Goal: Task Accomplishment & Management: Use online tool/utility

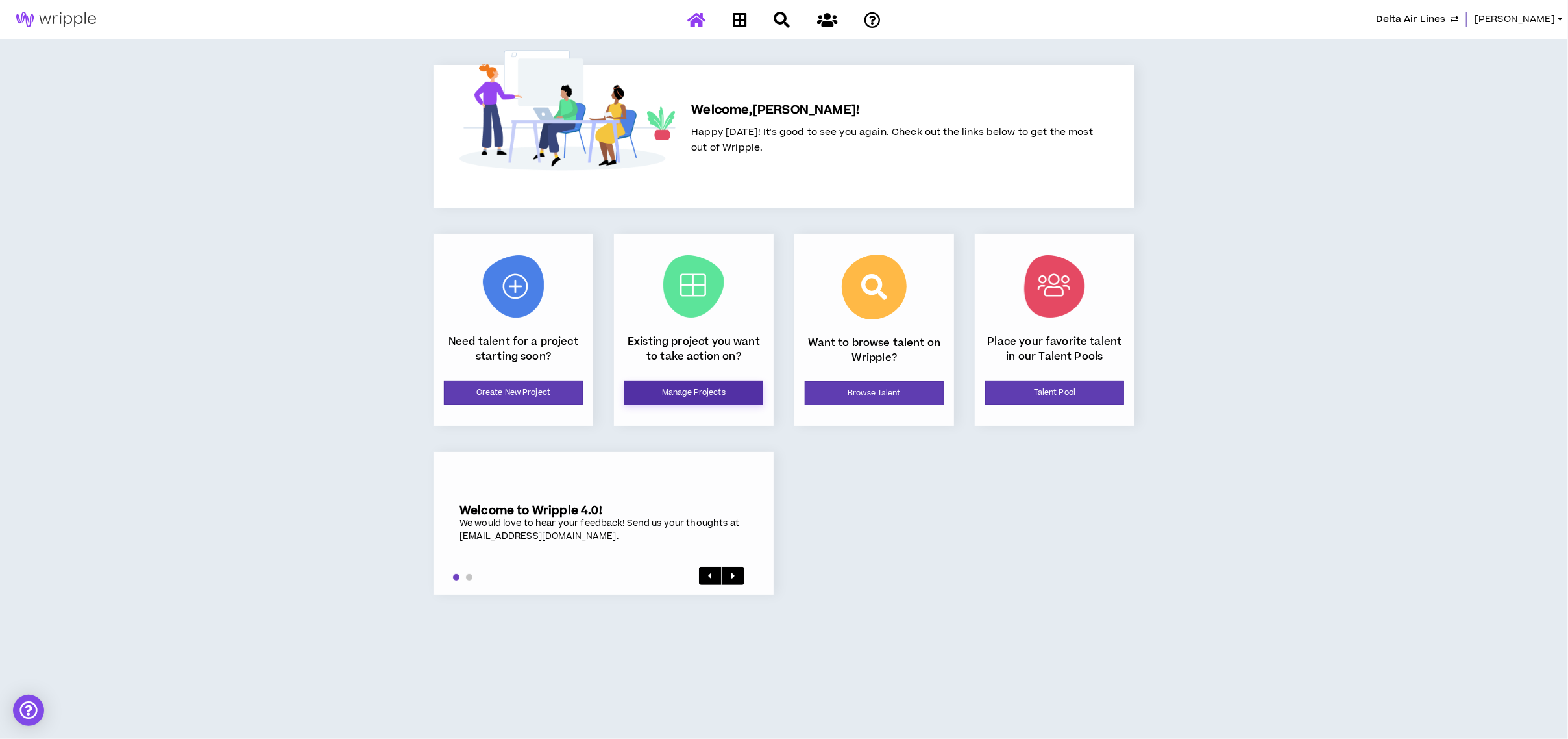
click at [688, 392] on link "Manage Projects" at bounding box center [694, 392] width 139 height 24
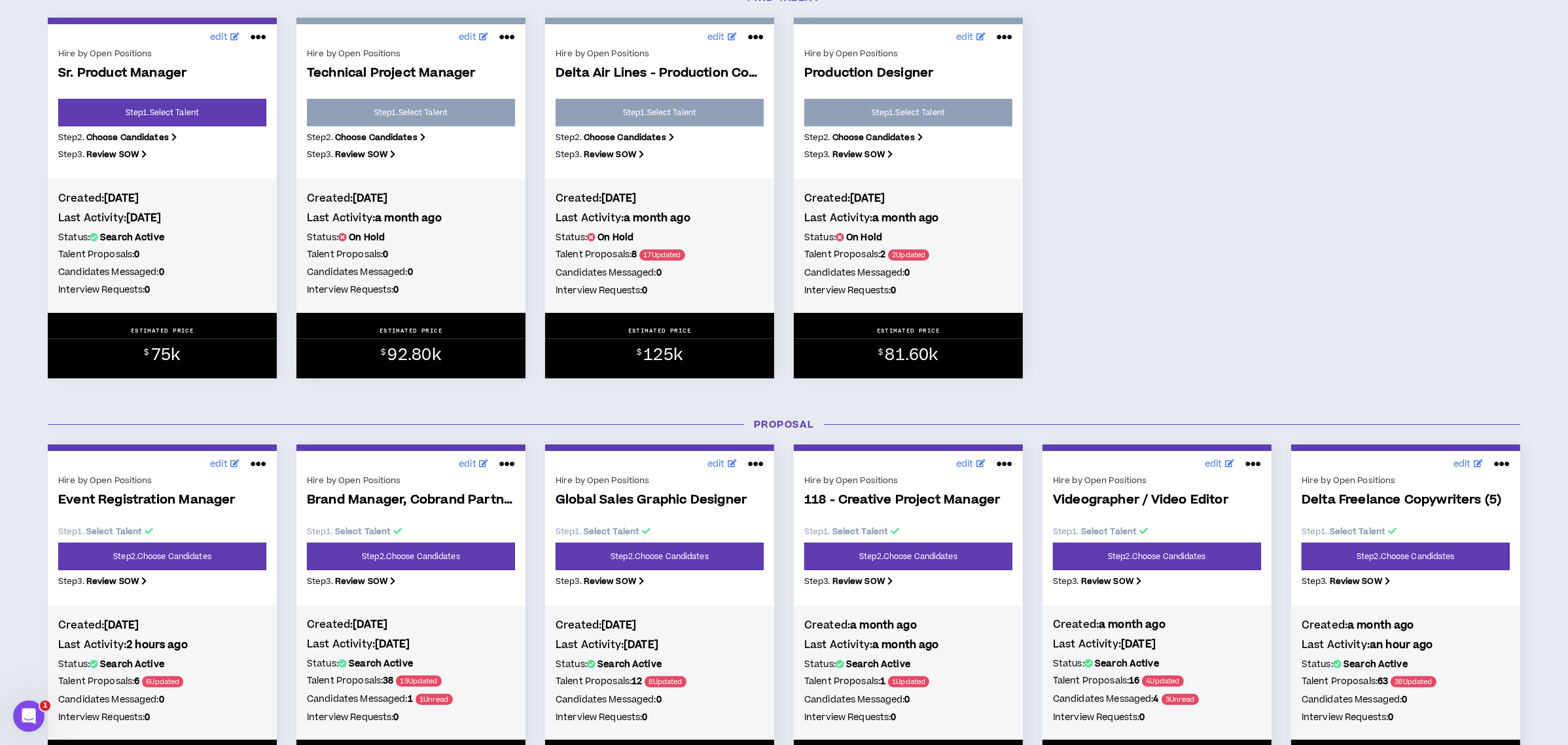
scroll to position [87, 0]
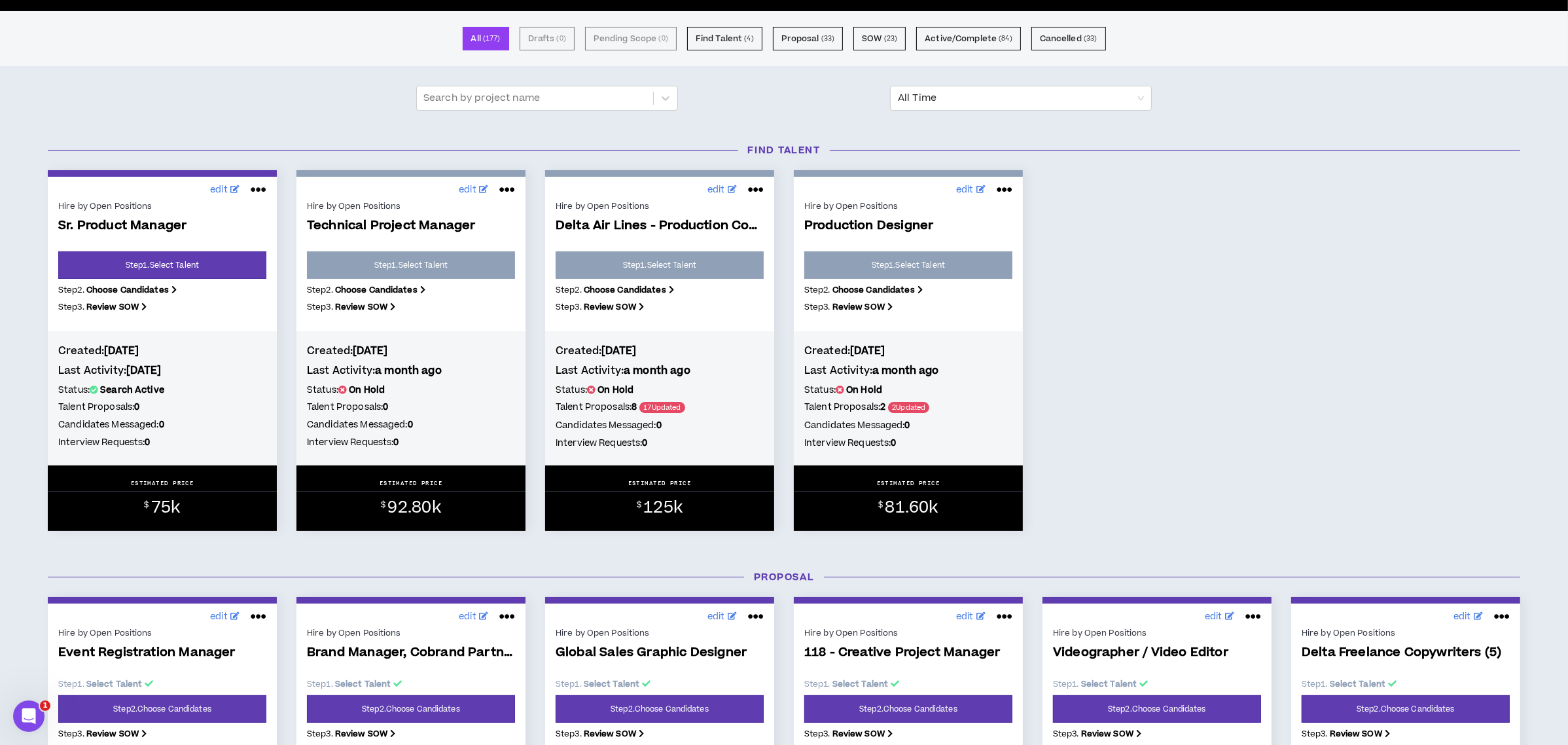
click at [259, 185] on icon at bounding box center [258, 190] width 15 height 21
click at [201, 279] on button "Put on hold" at bounding box center [214, 281] width 114 height 25
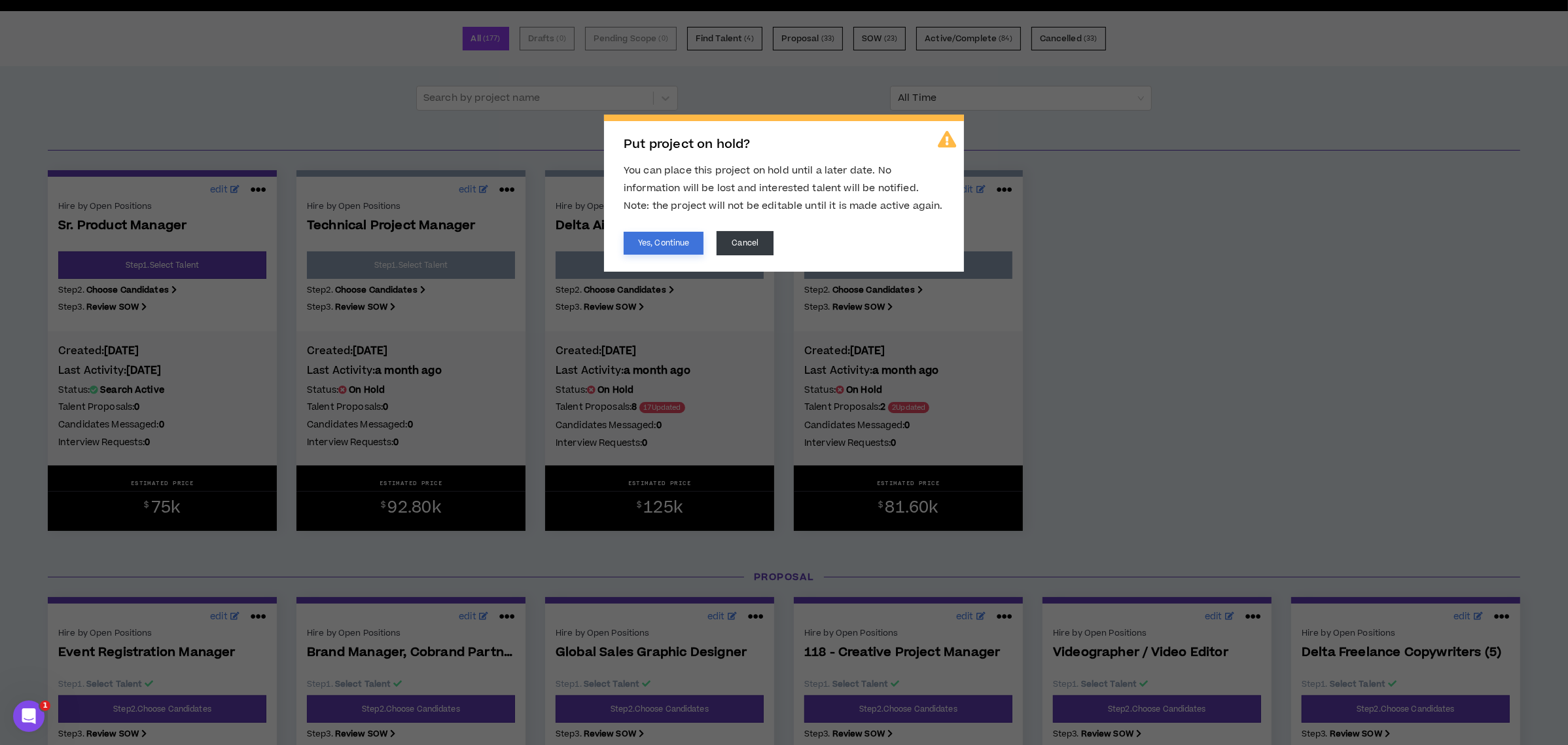
click at [655, 242] on button "Yes, Continue" at bounding box center [664, 243] width 80 height 23
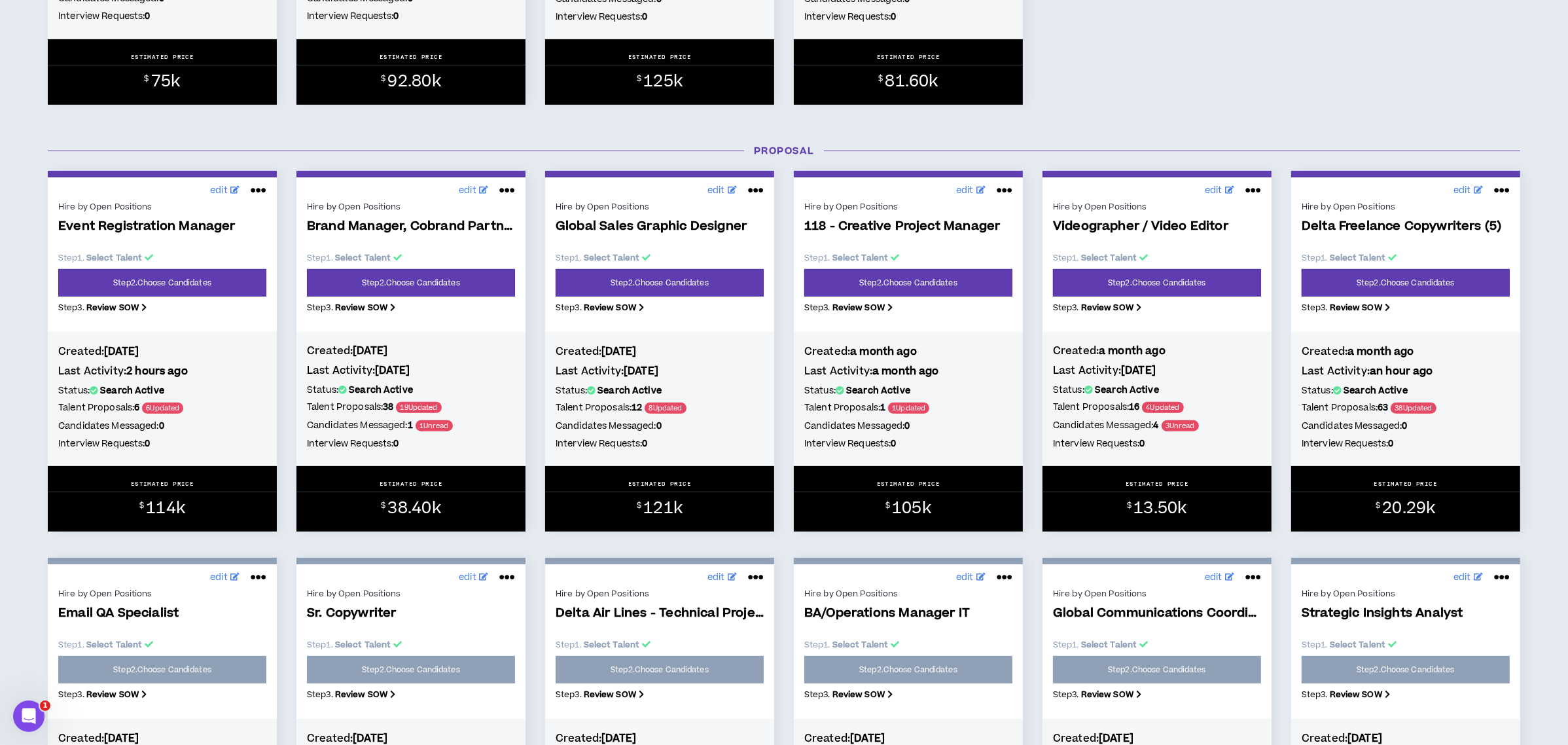
scroll to position [524, 0]
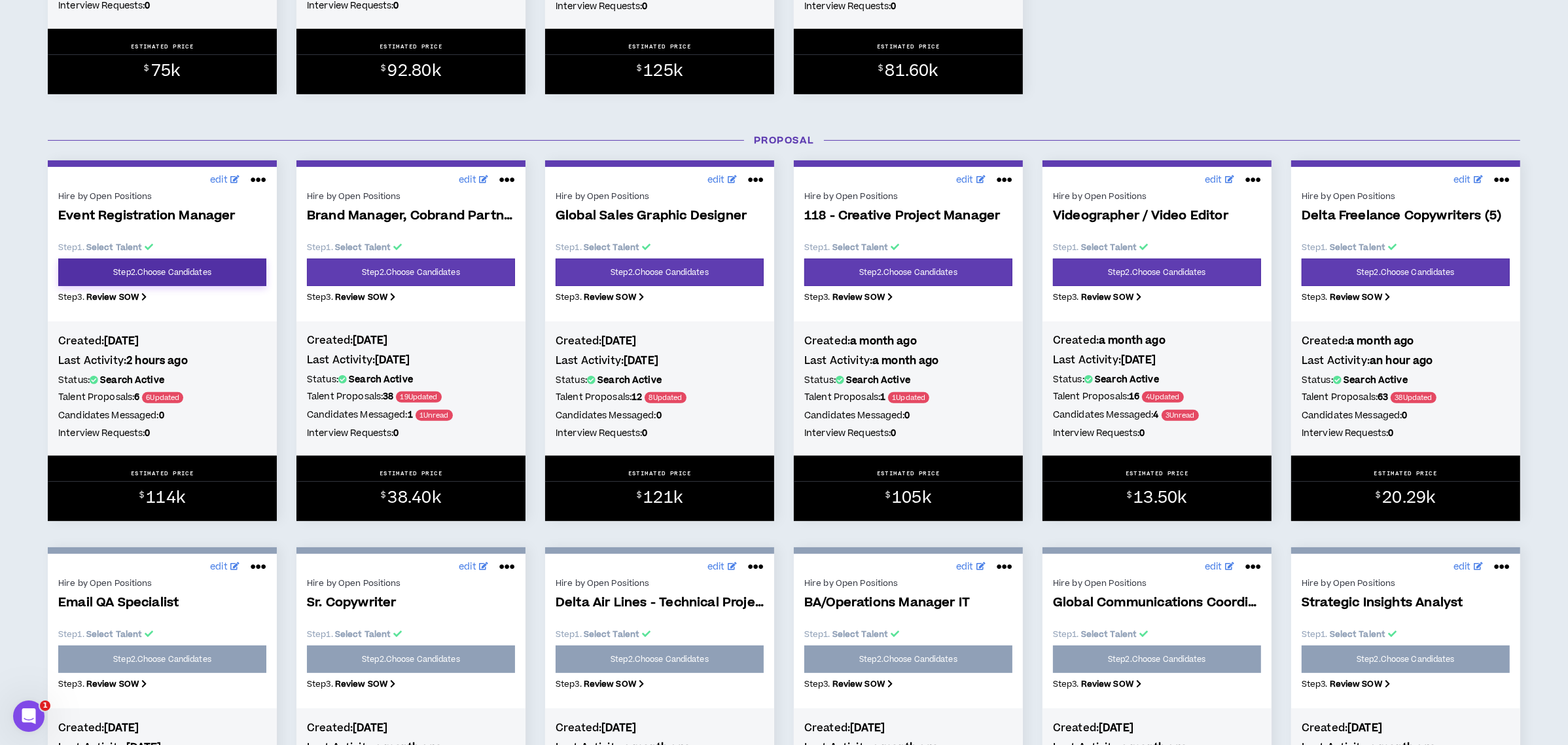
click at [170, 268] on link "Step 2 . Choose Candidates" at bounding box center [162, 272] width 208 height 28
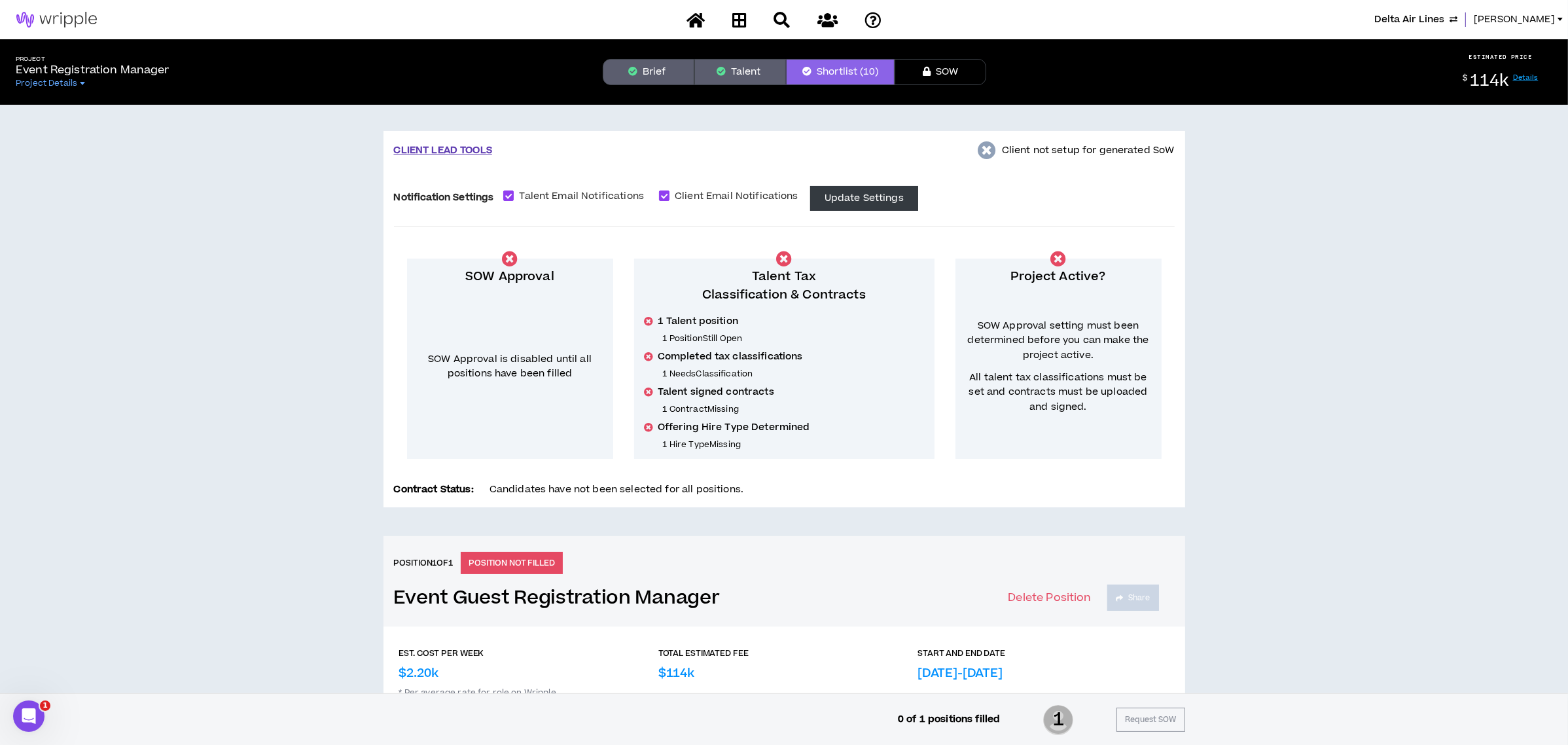
click at [123, 389] on div "CLIENT LEAD TOOLS Client not setup for generated SoW Notification Settings Tale…" at bounding box center [784, 460] width 1568 height 711
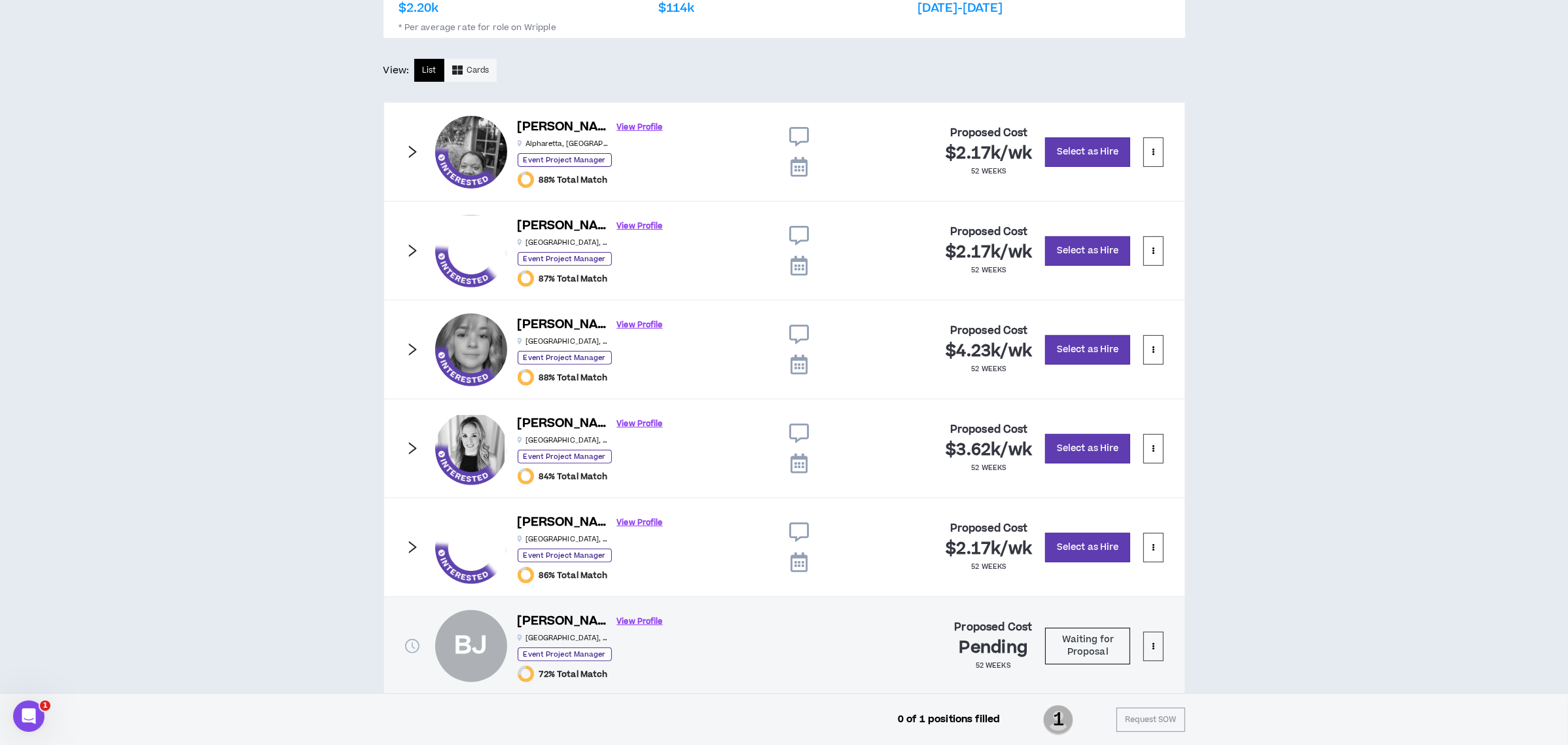
scroll to position [647, 0]
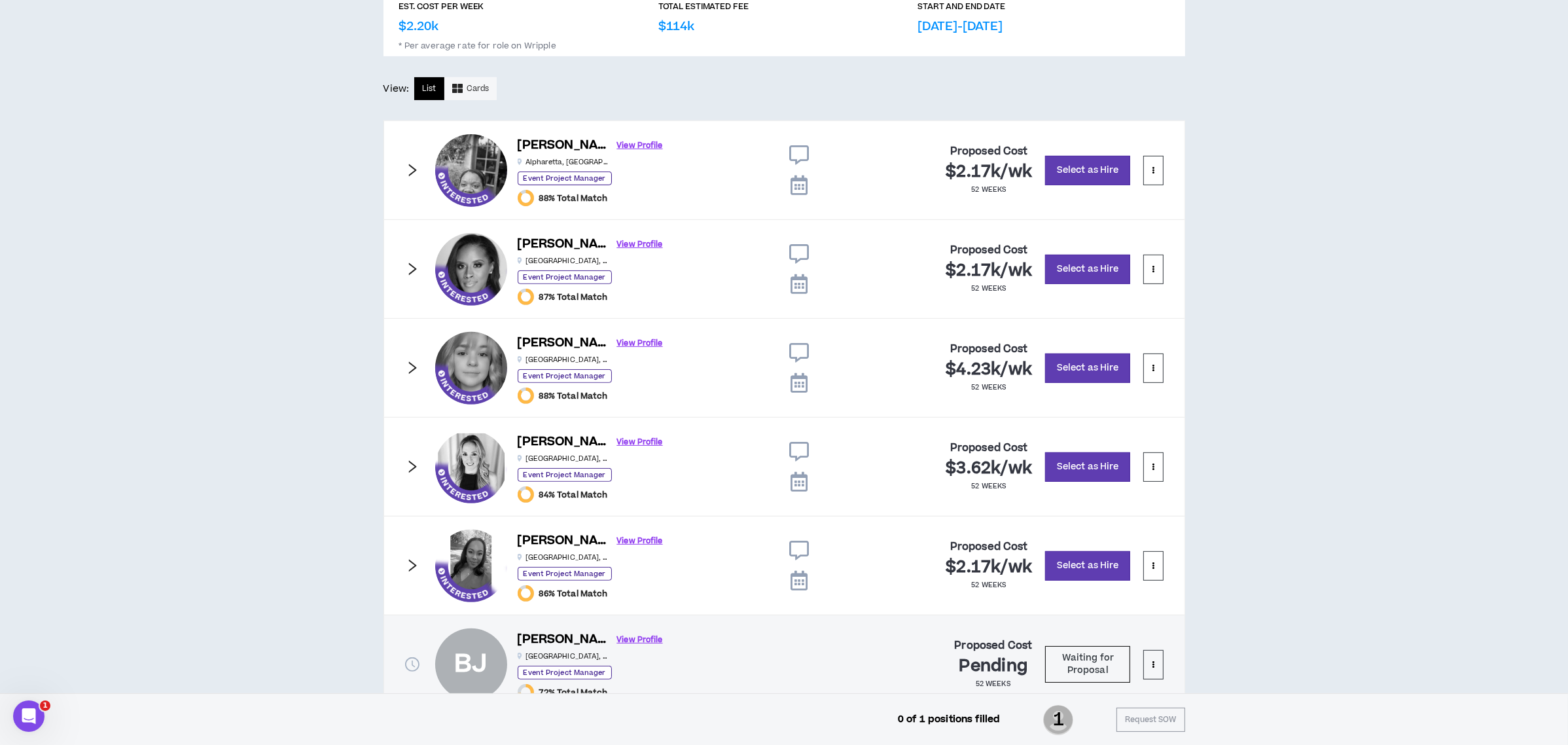
click at [410, 370] on icon "right" at bounding box center [413, 368] width 15 height 15
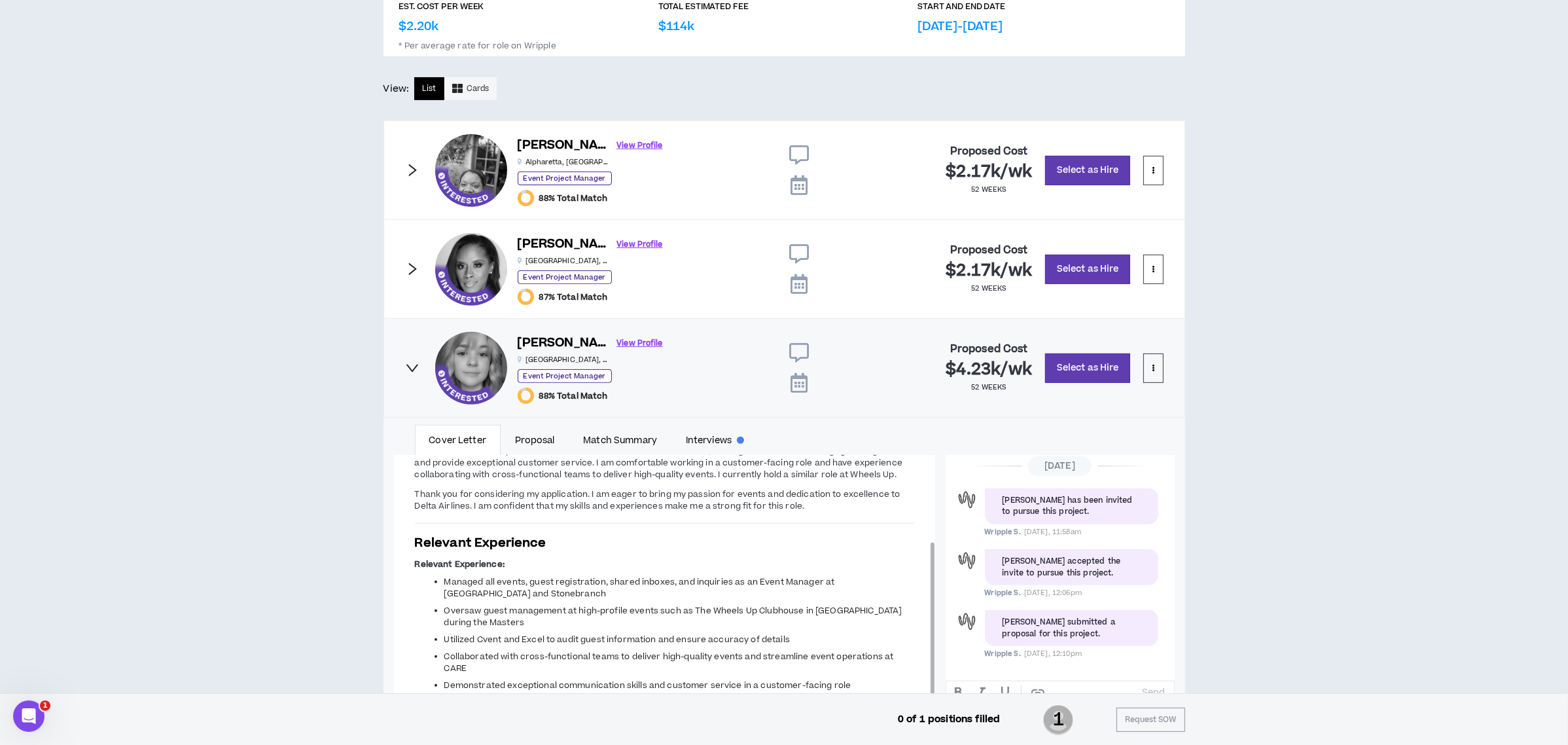
scroll to position [653, 0]
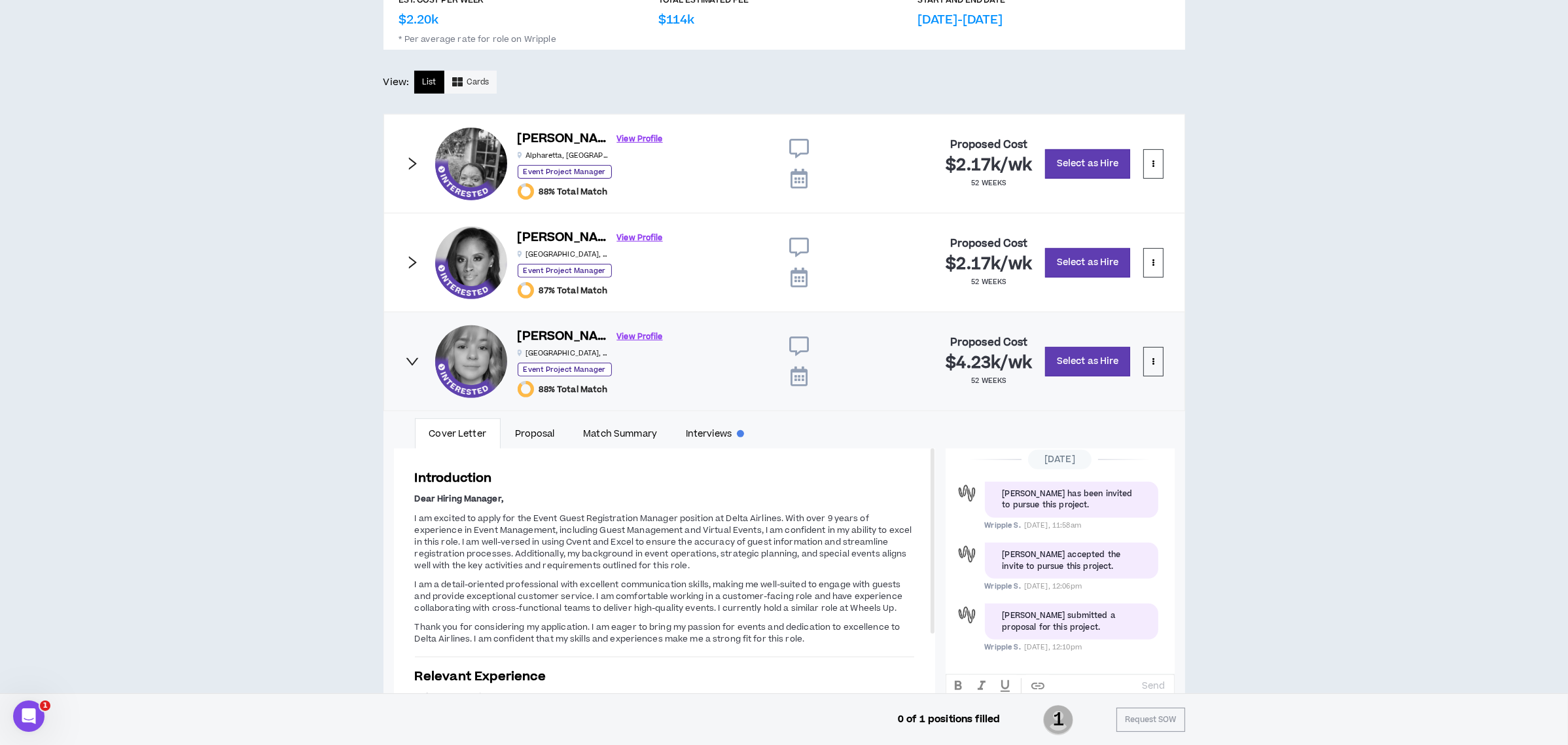
click at [408, 357] on icon "right" at bounding box center [413, 362] width 15 height 15
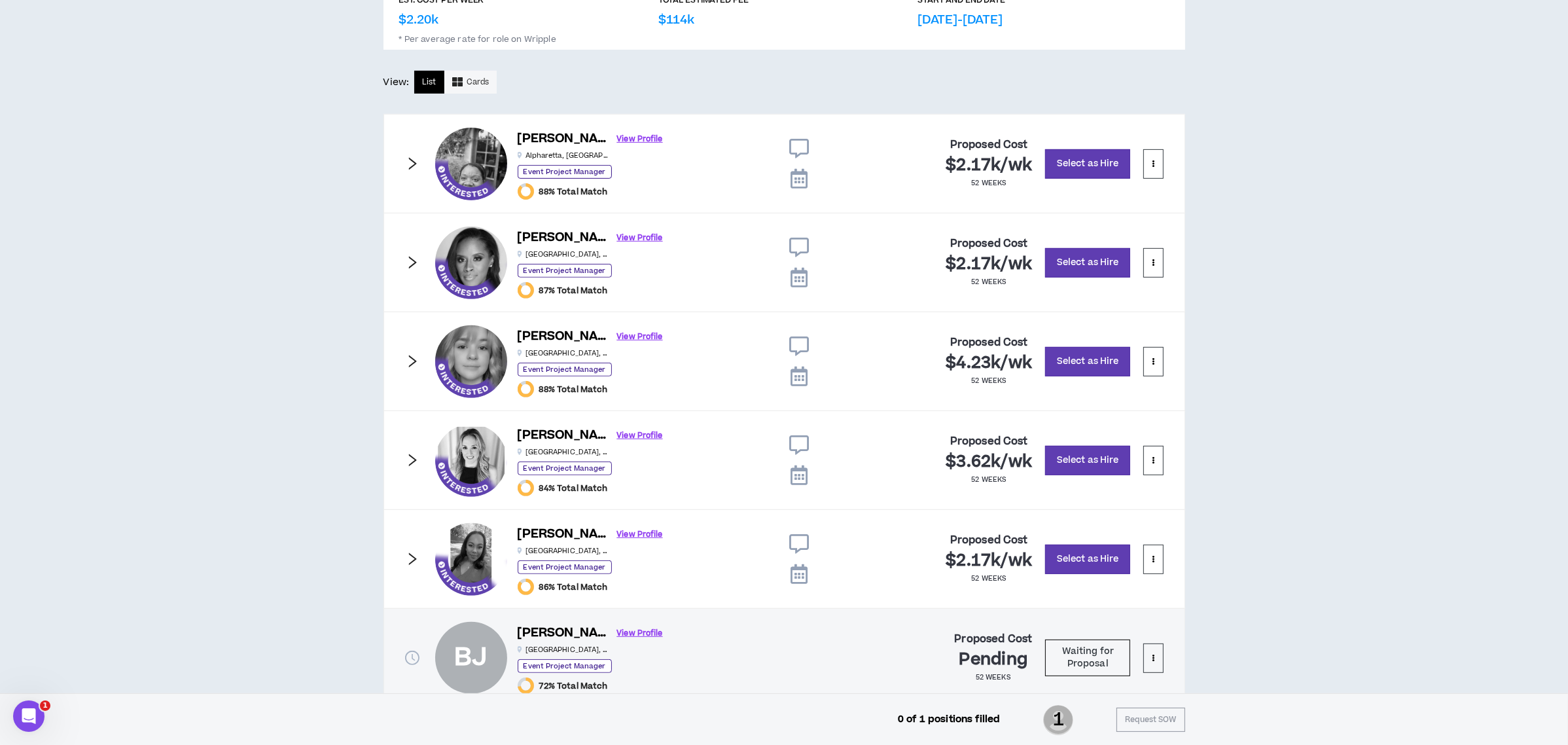
click at [414, 560] on icon "right" at bounding box center [413, 559] width 15 height 15
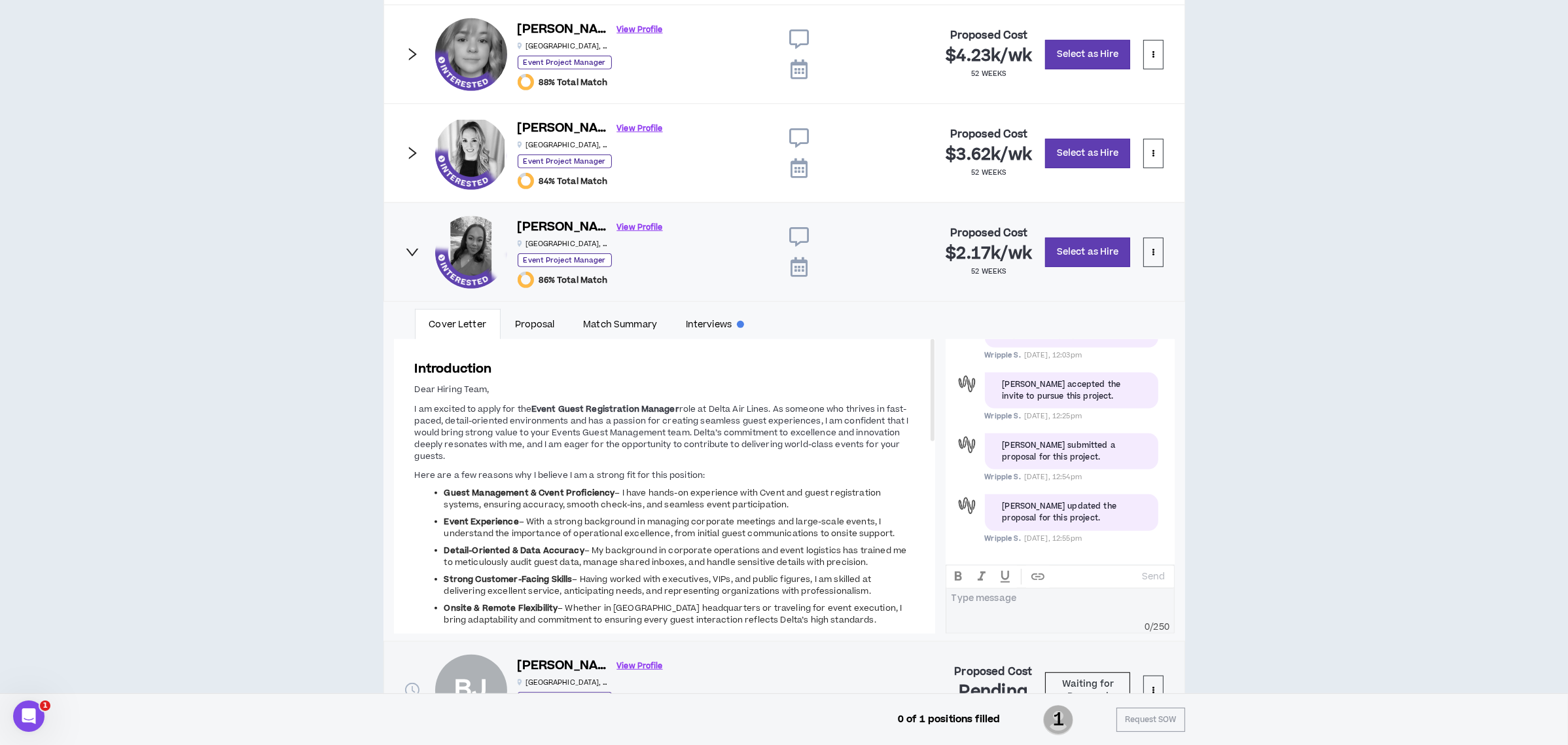
scroll to position [1003, 0]
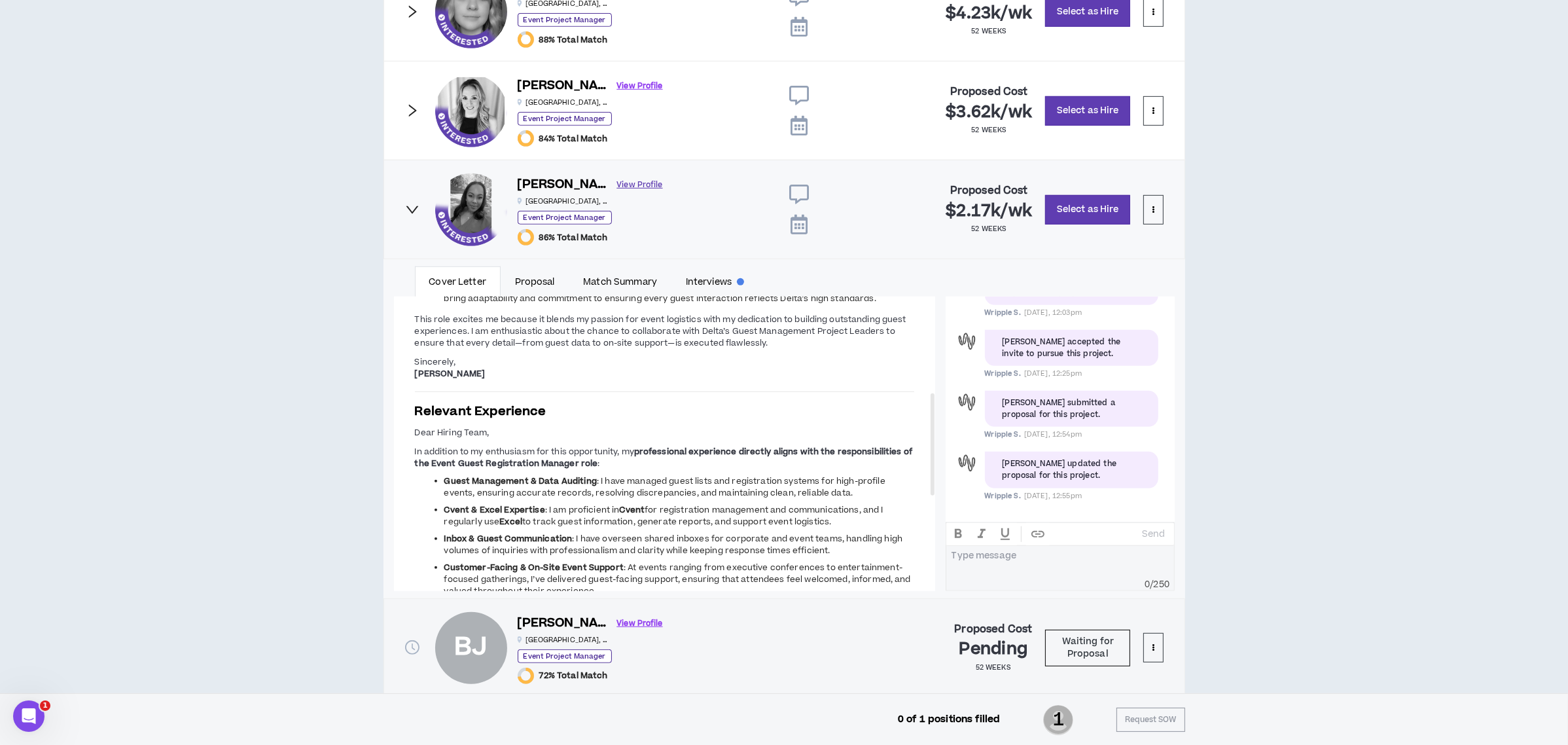
click at [617, 187] on link "View Profile" at bounding box center [640, 184] width 45 height 23
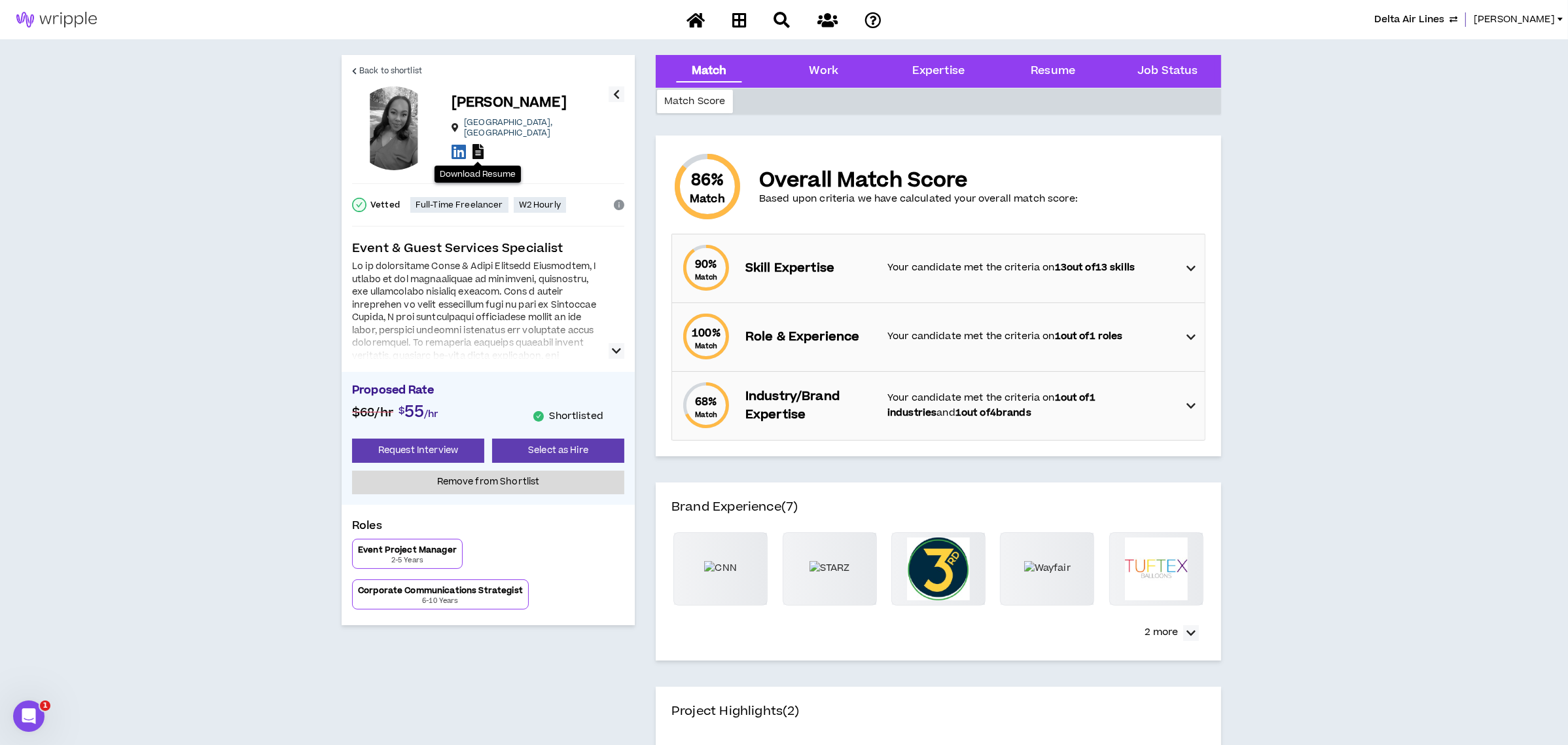
click at [476, 146] on icon at bounding box center [479, 151] width 11 height 15
click at [382, 68] on span "Back to shortlist" at bounding box center [390, 71] width 63 height 12
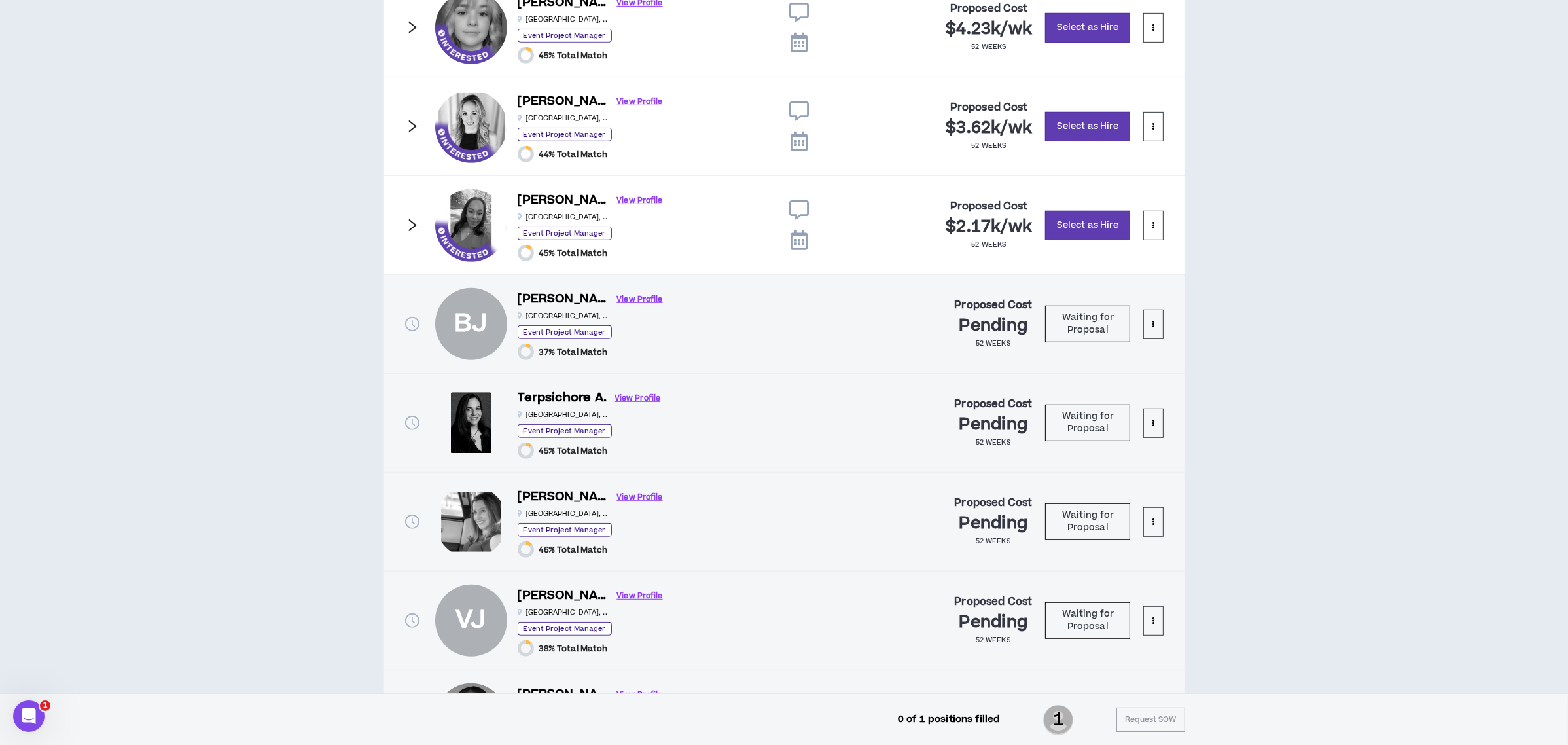
scroll to position [1003, 0]
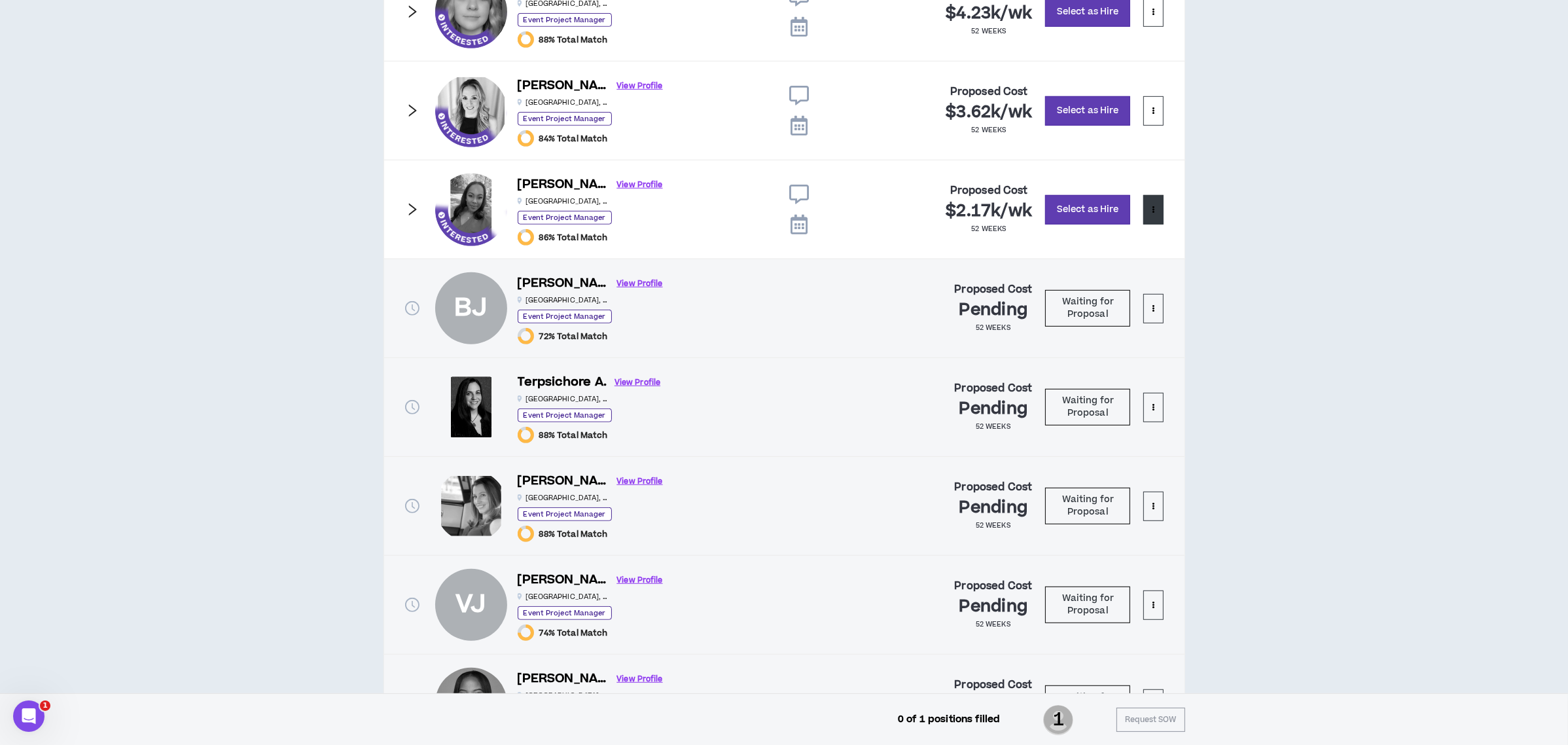
click at [1154, 207] on icon at bounding box center [1153, 209] width 2 height 7
click at [1123, 240] on span "Remove from shortlist" at bounding box center [1101, 243] width 109 height 15
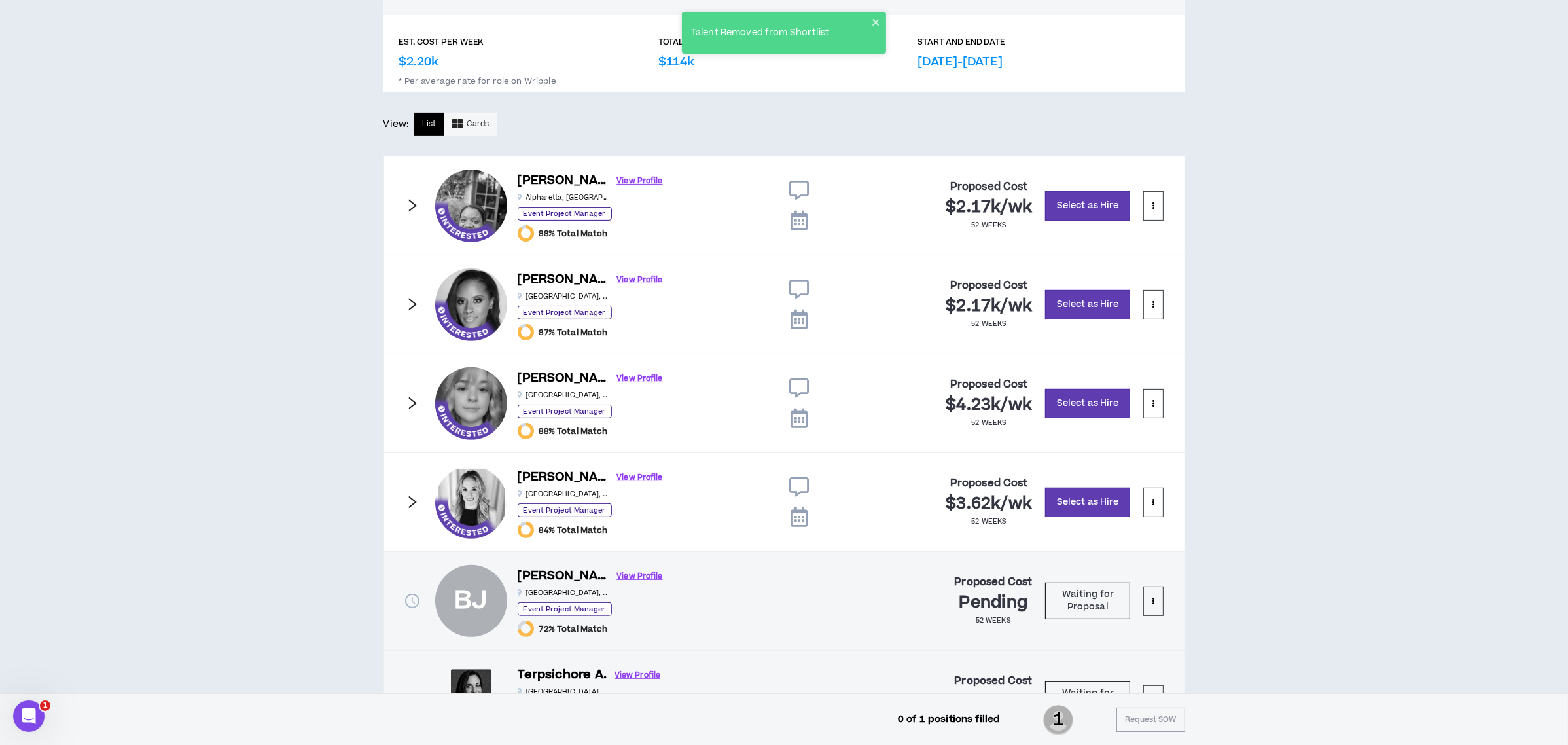
scroll to position [566, 0]
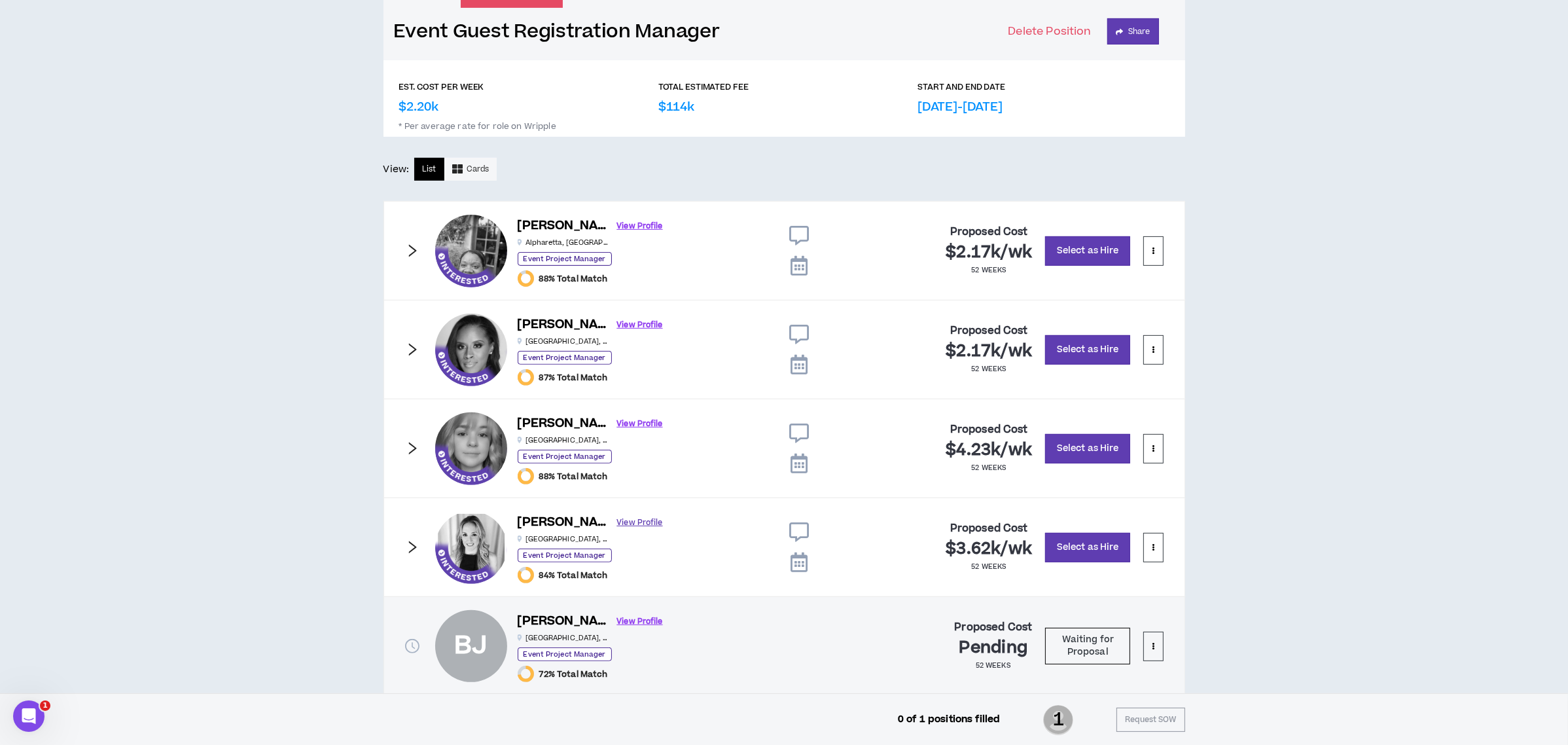
click at [617, 524] on link "View Profile" at bounding box center [640, 522] width 45 height 23
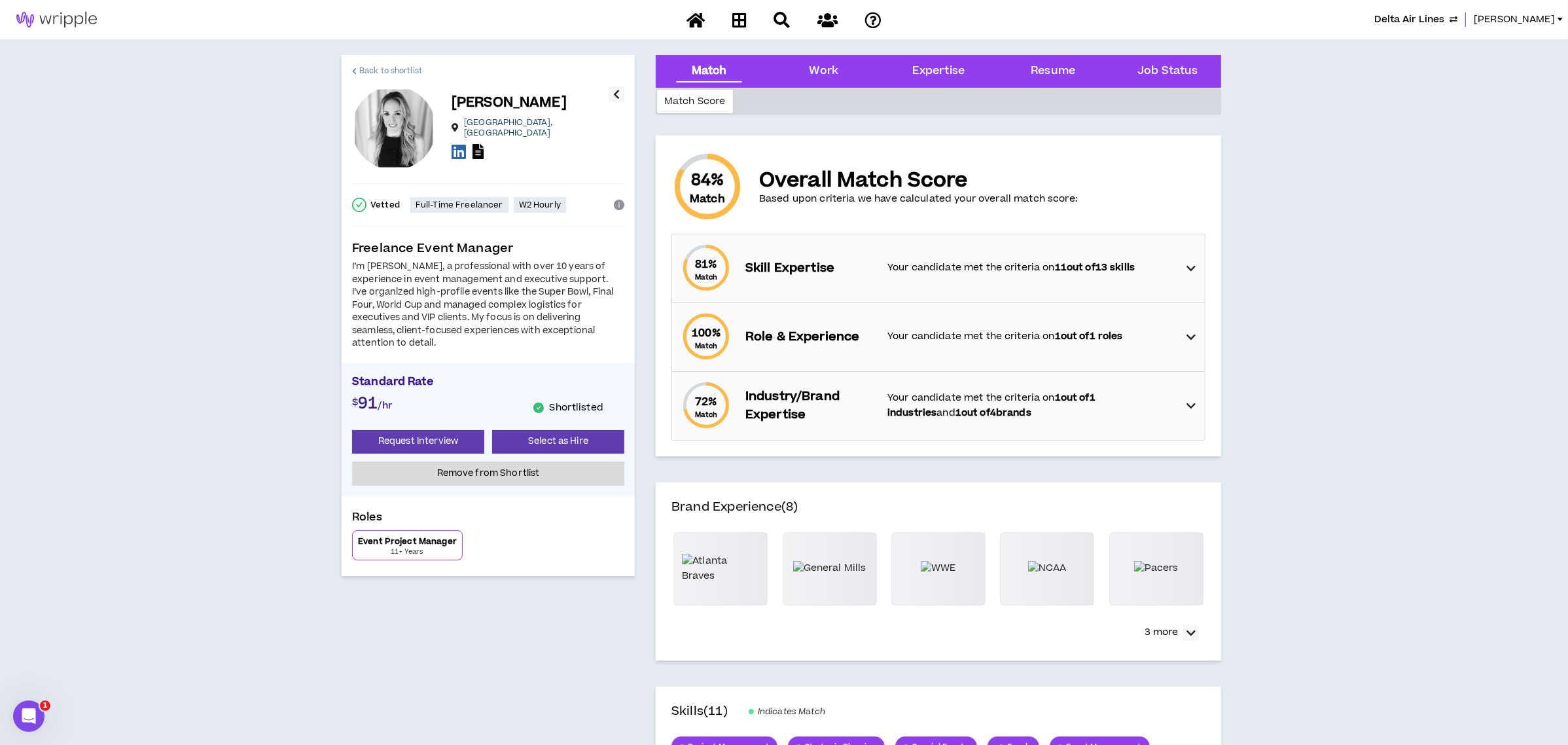
click at [352, 66] on link "Back to shortlist" at bounding box center [387, 71] width 70 height 32
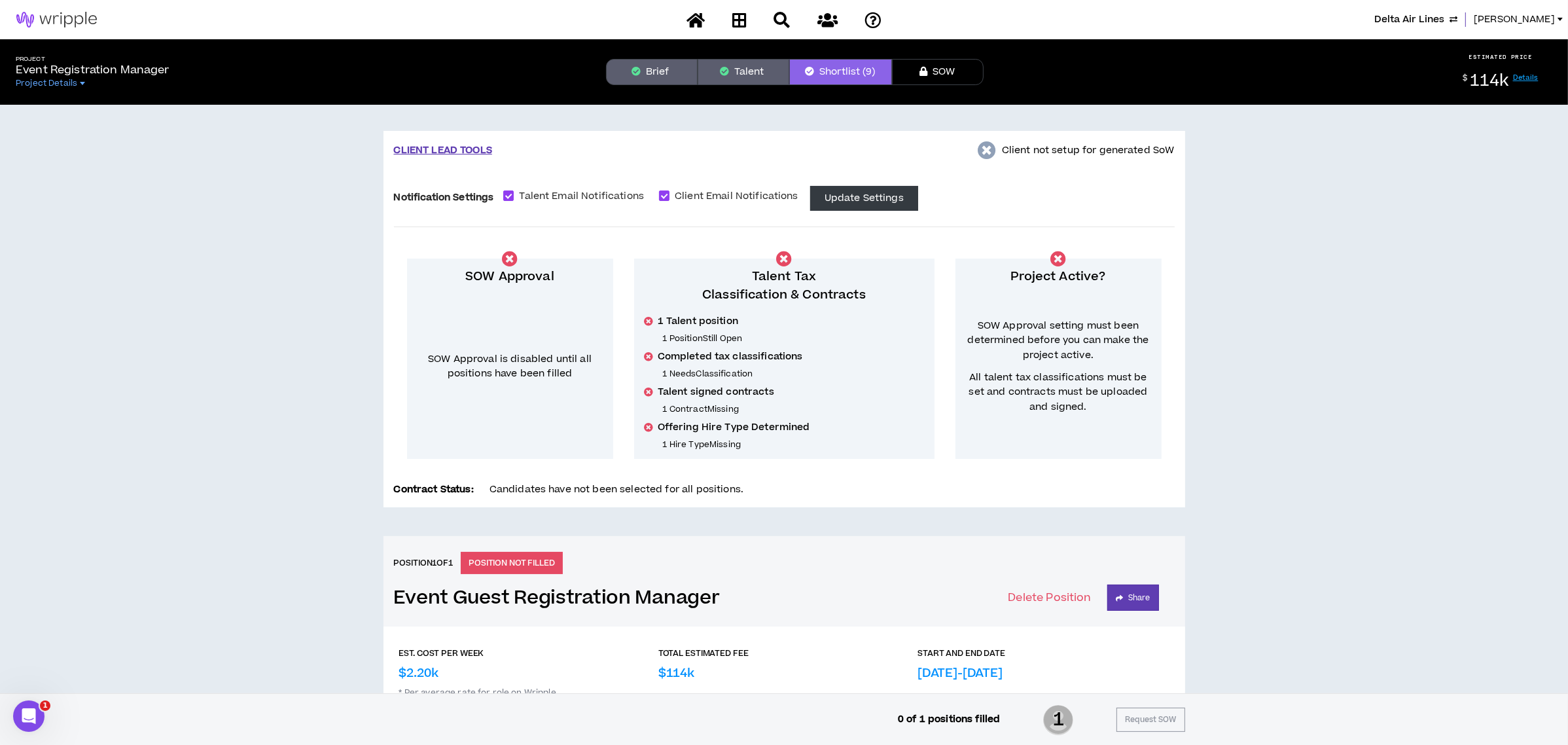
click at [671, 63] on button "Brief" at bounding box center [652, 72] width 92 height 26
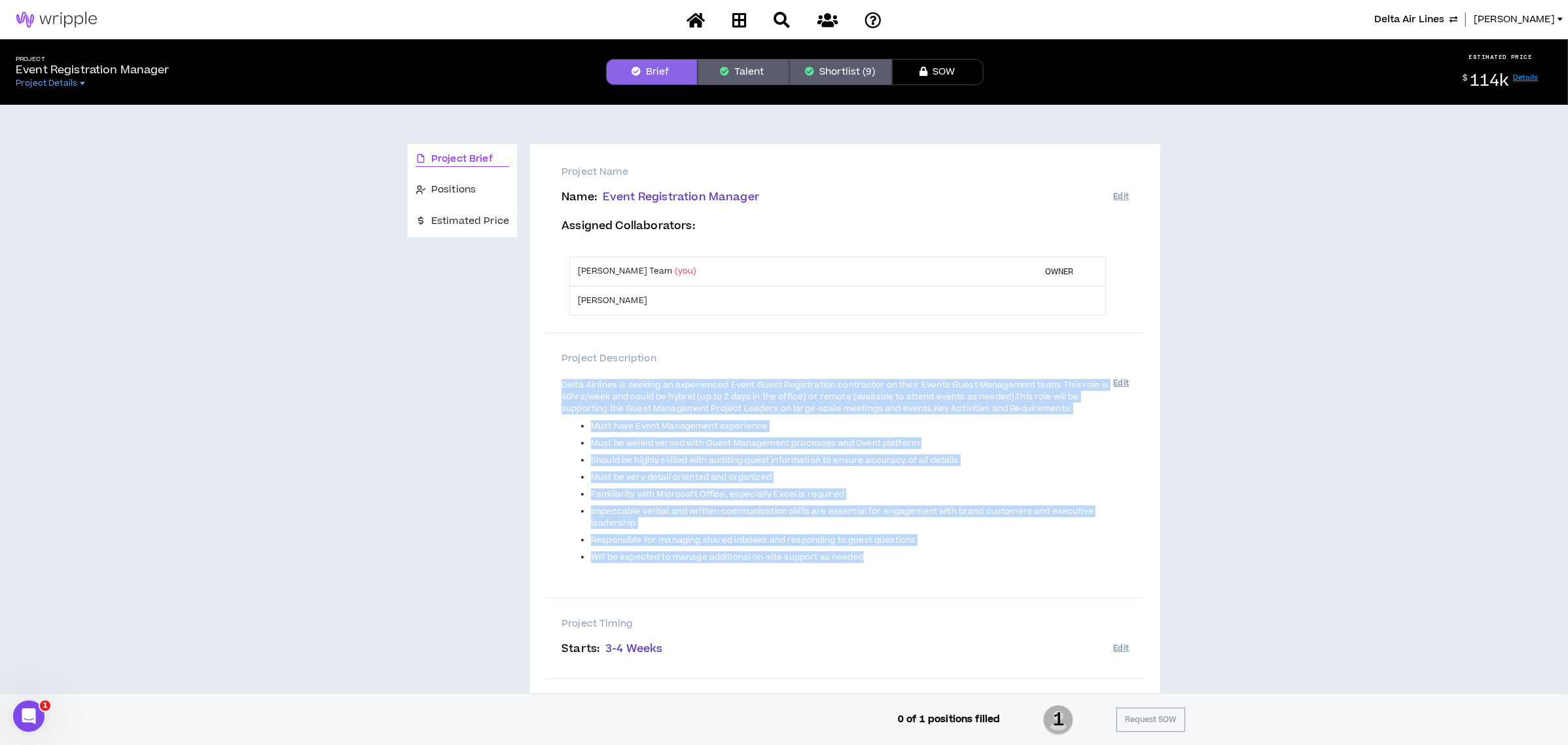
drag, startPoint x: 561, startPoint y: 379, endPoint x: 998, endPoint y: 551, distance: 469.6
click at [998, 551] on span "Delta Airlines is seeking an experienced Event Guest Registration contractor on…" at bounding box center [837, 481] width 552 height 207
copy span "Delta Airlines is seeking an experienced Event Guest Registration contractor on…"
click at [738, 72] on button "Talent" at bounding box center [743, 72] width 92 height 26
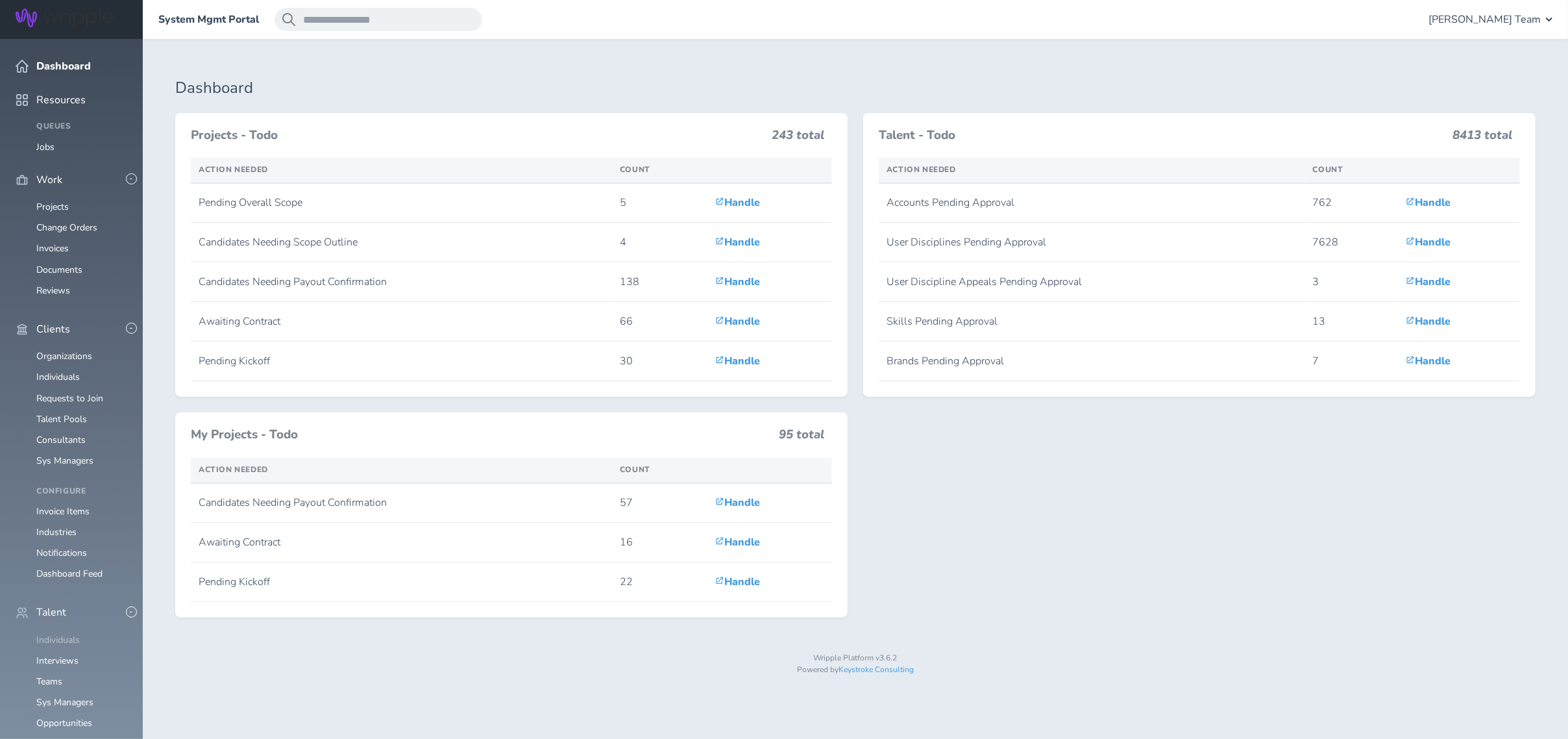
click at [61, 633] on link "Individuals" at bounding box center [58, 639] width 44 height 12
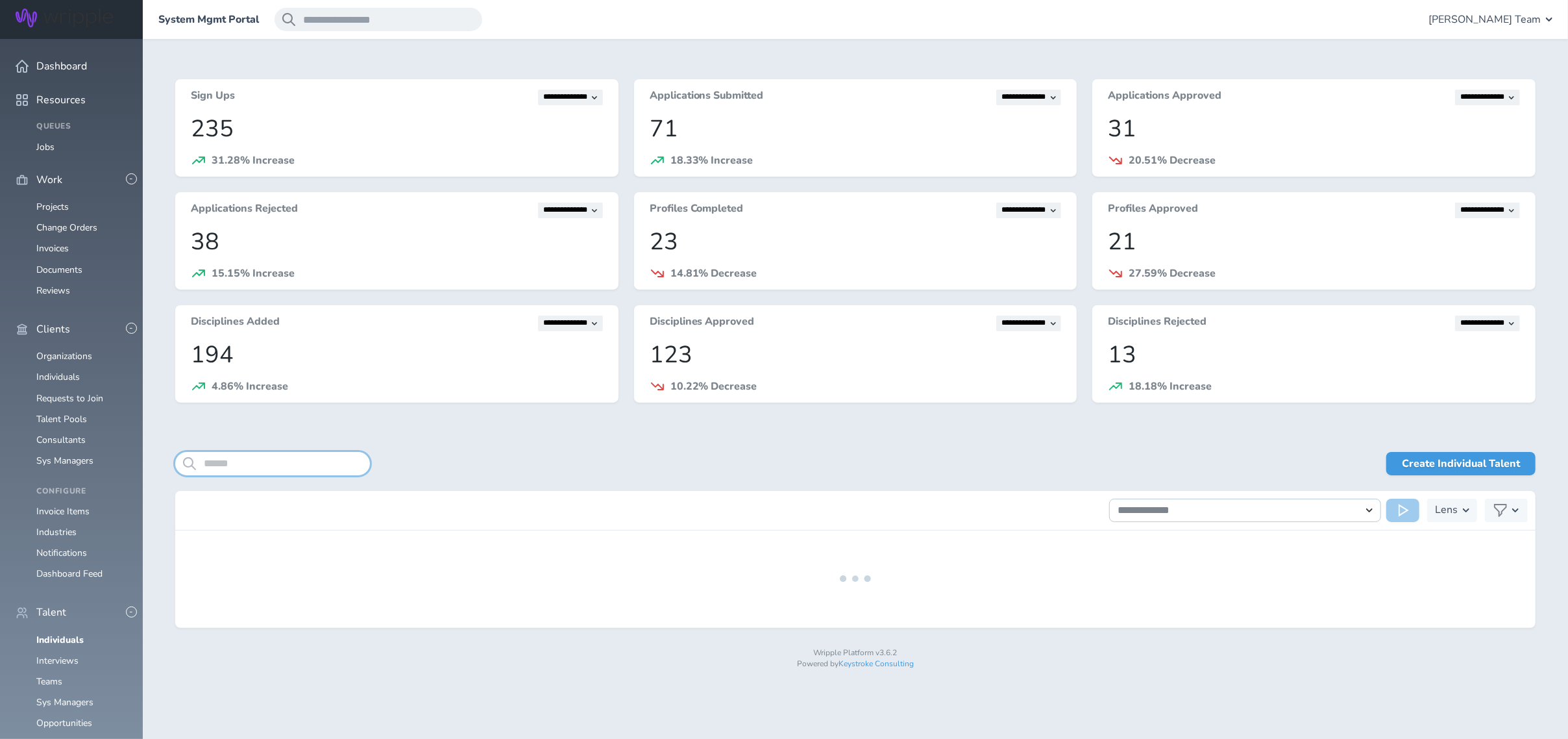
click at [288, 461] on input "search" at bounding box center [273, 463] width 195 height 23
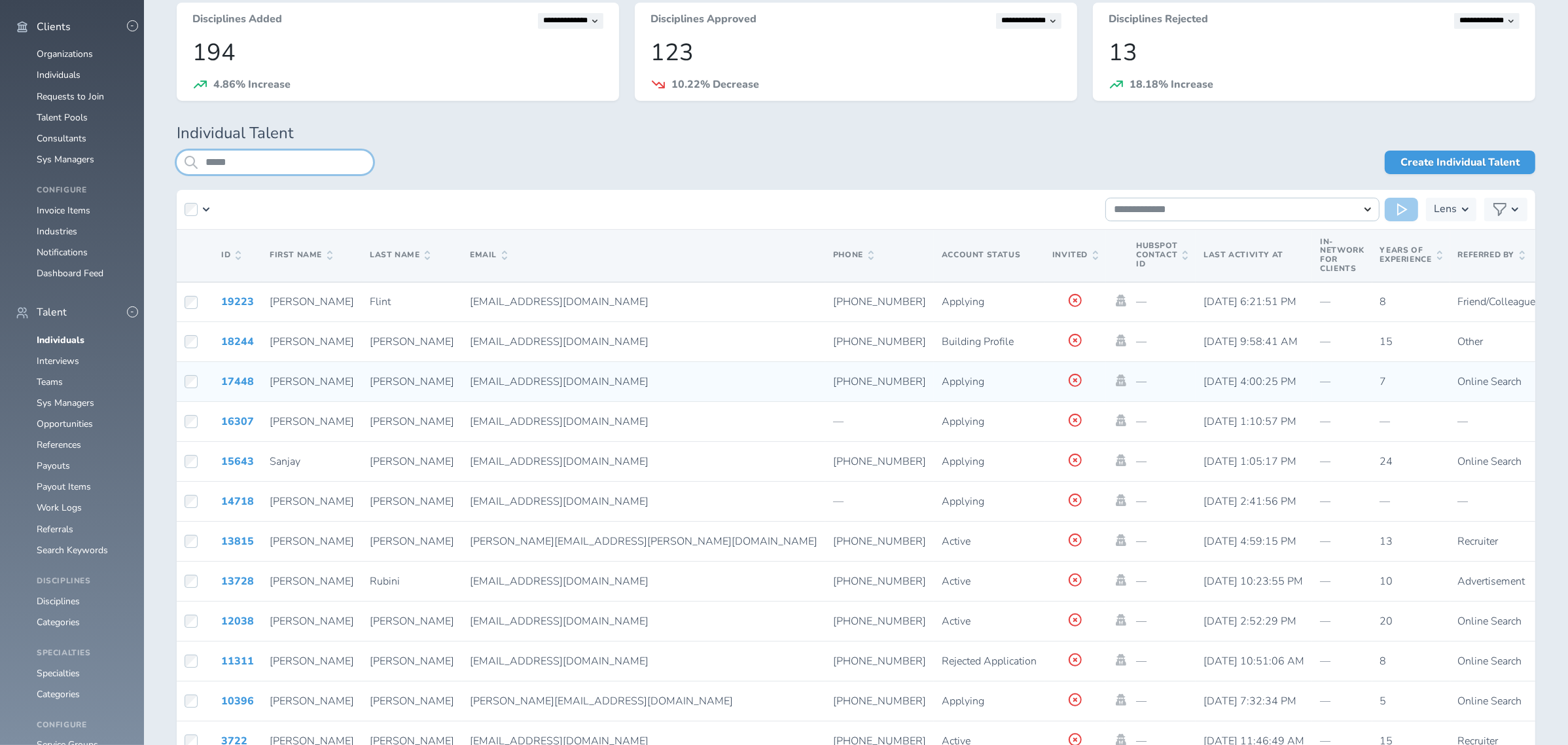
scroll to position [349, 0]
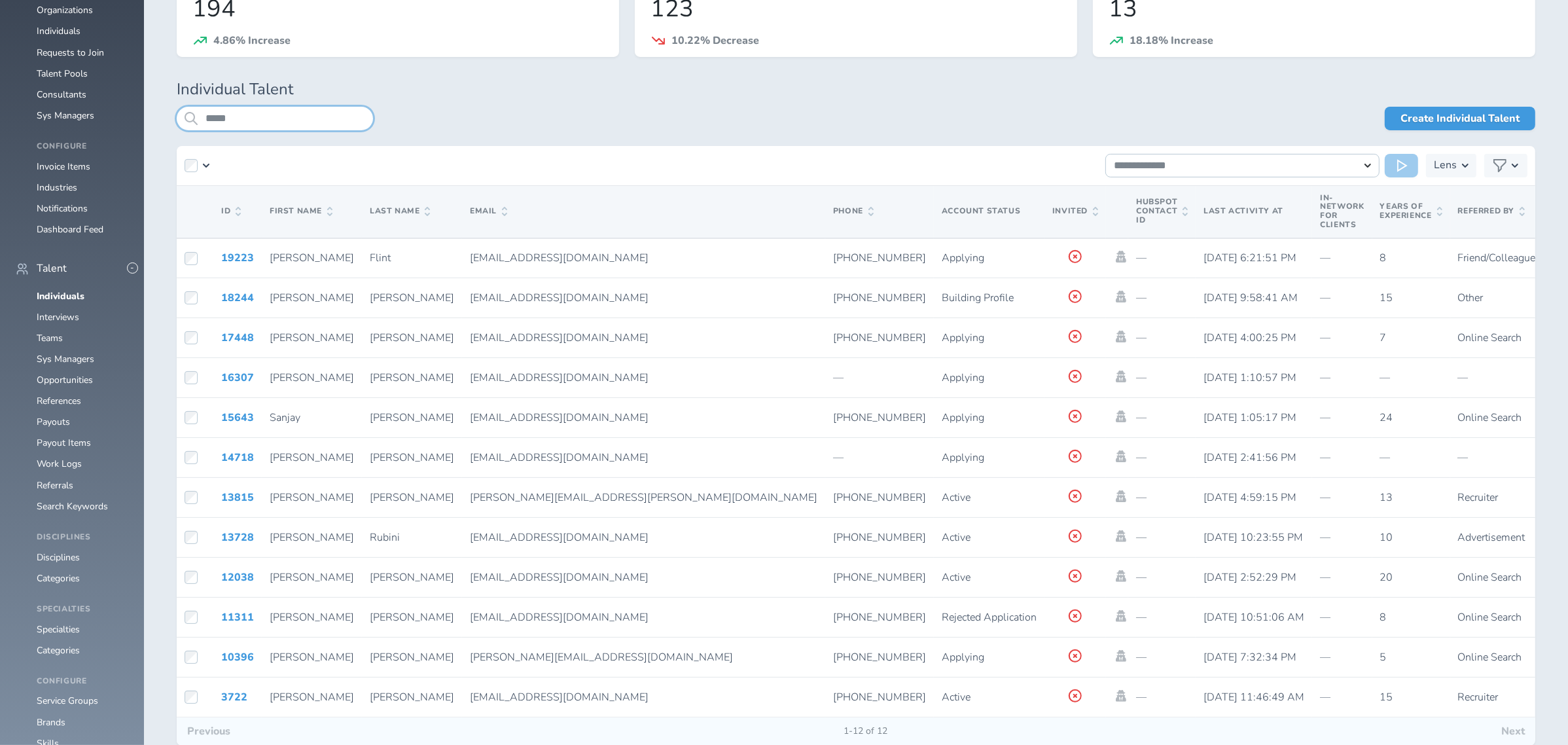
type input "*****"
click at [234, 539] on link "13728" at bounding box center [237, 538] width 32 height 15
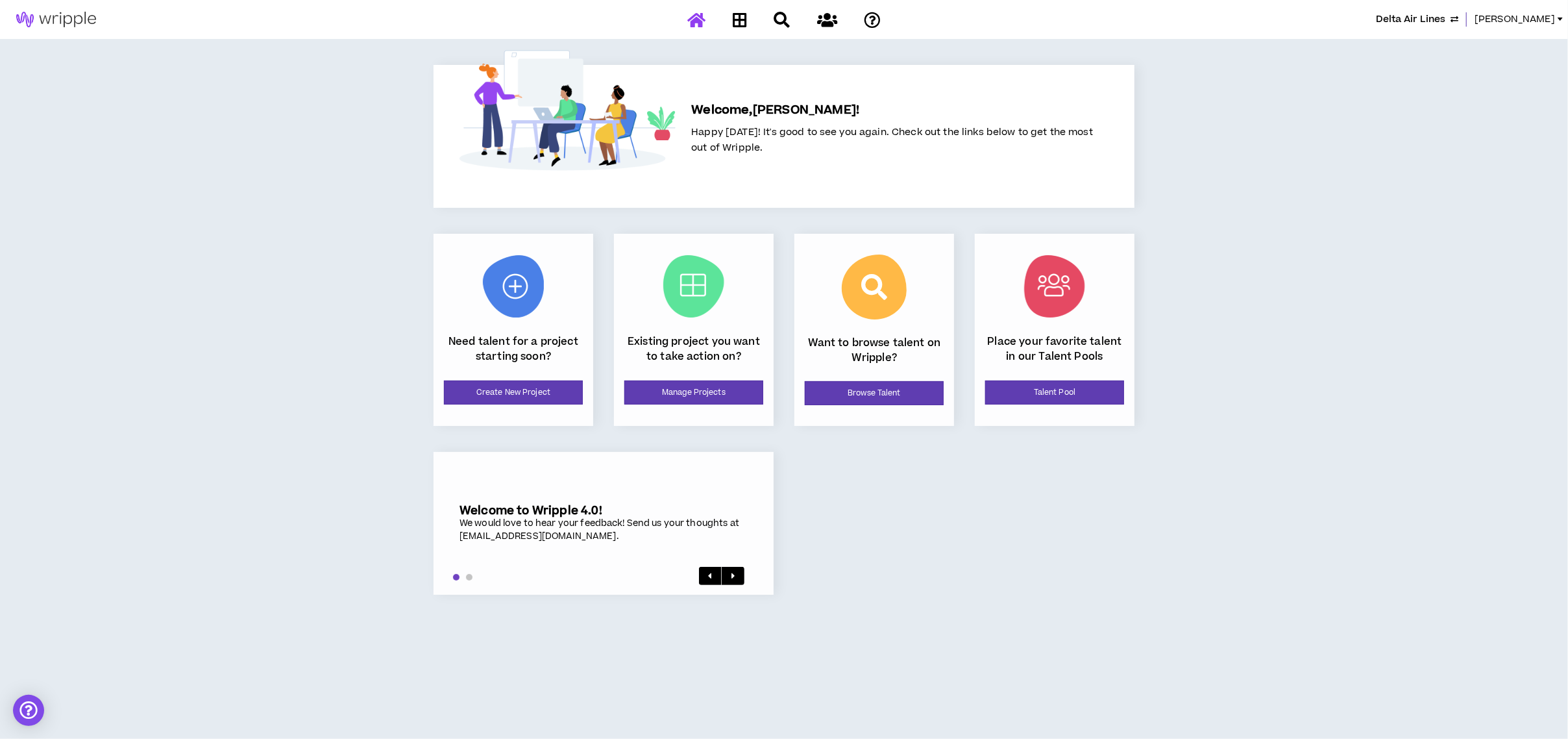
click at [1411, 21] on span "Delta Air Lines" at bounding box center [1411, 19] width 69 height 15
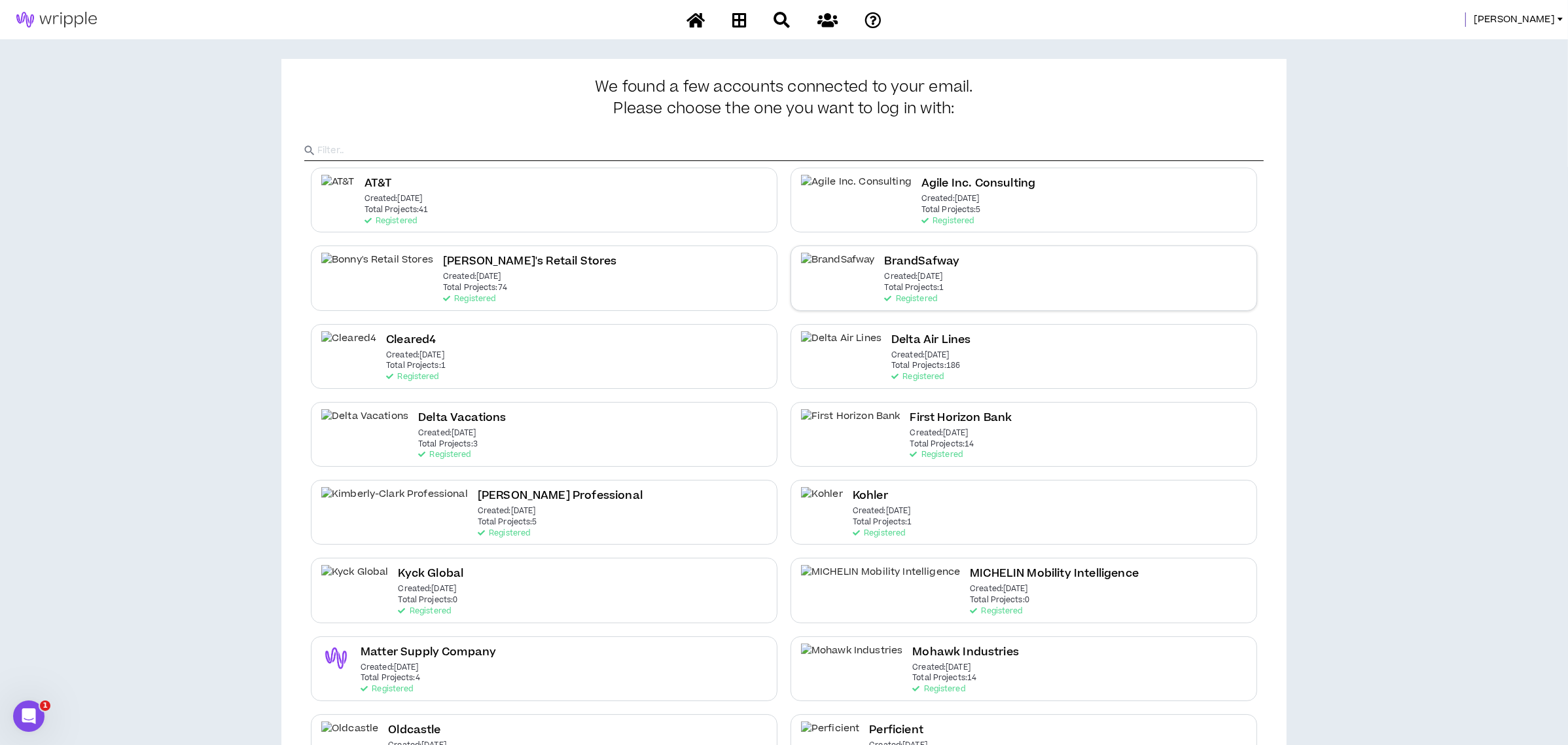
click at [885, 276] on p "Created: Oct 21 2024" at bounding box center [914, 276] width 58 height 9
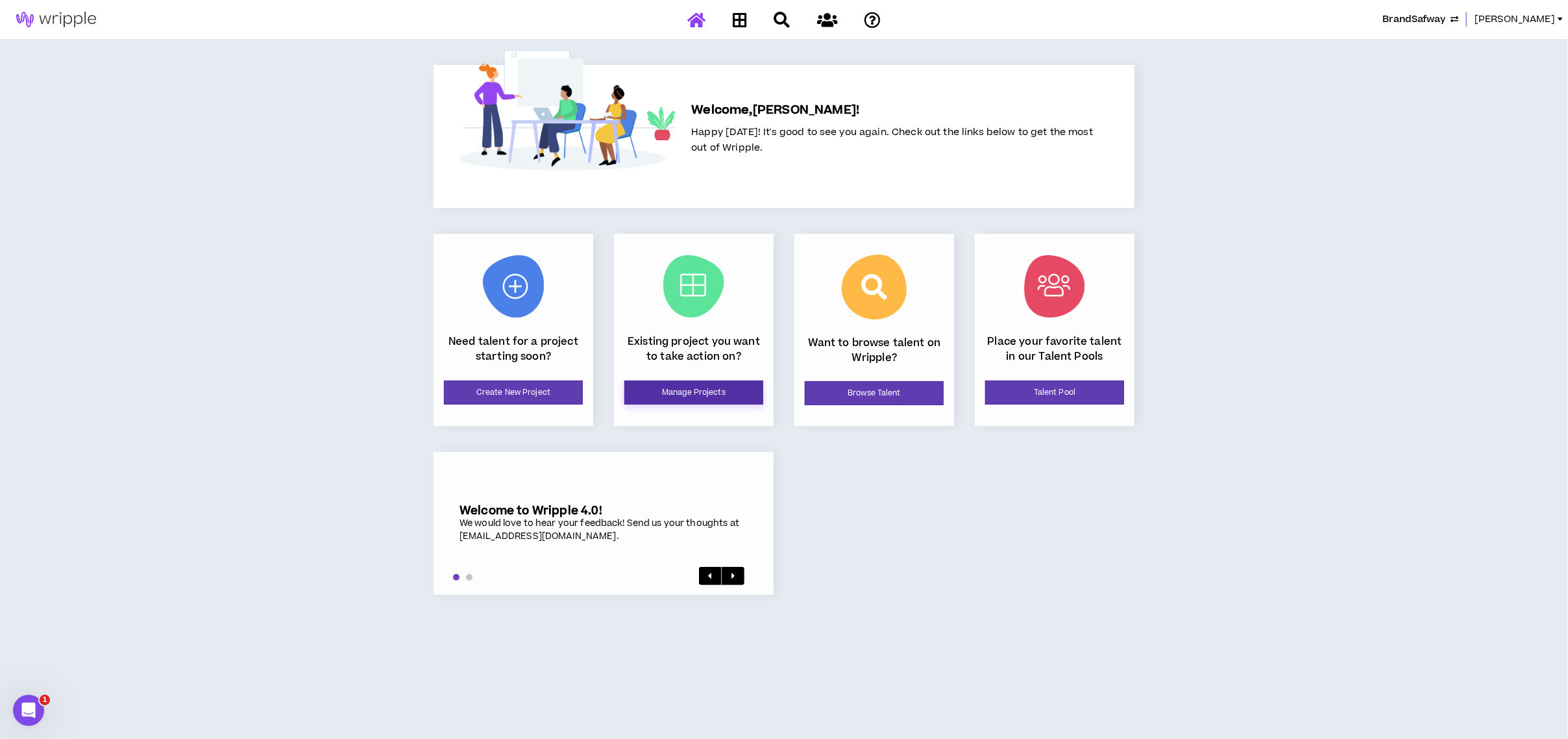
click at [710, 389] on link "Manage Projects" at bounding box center [694, 392] width 139 height 24
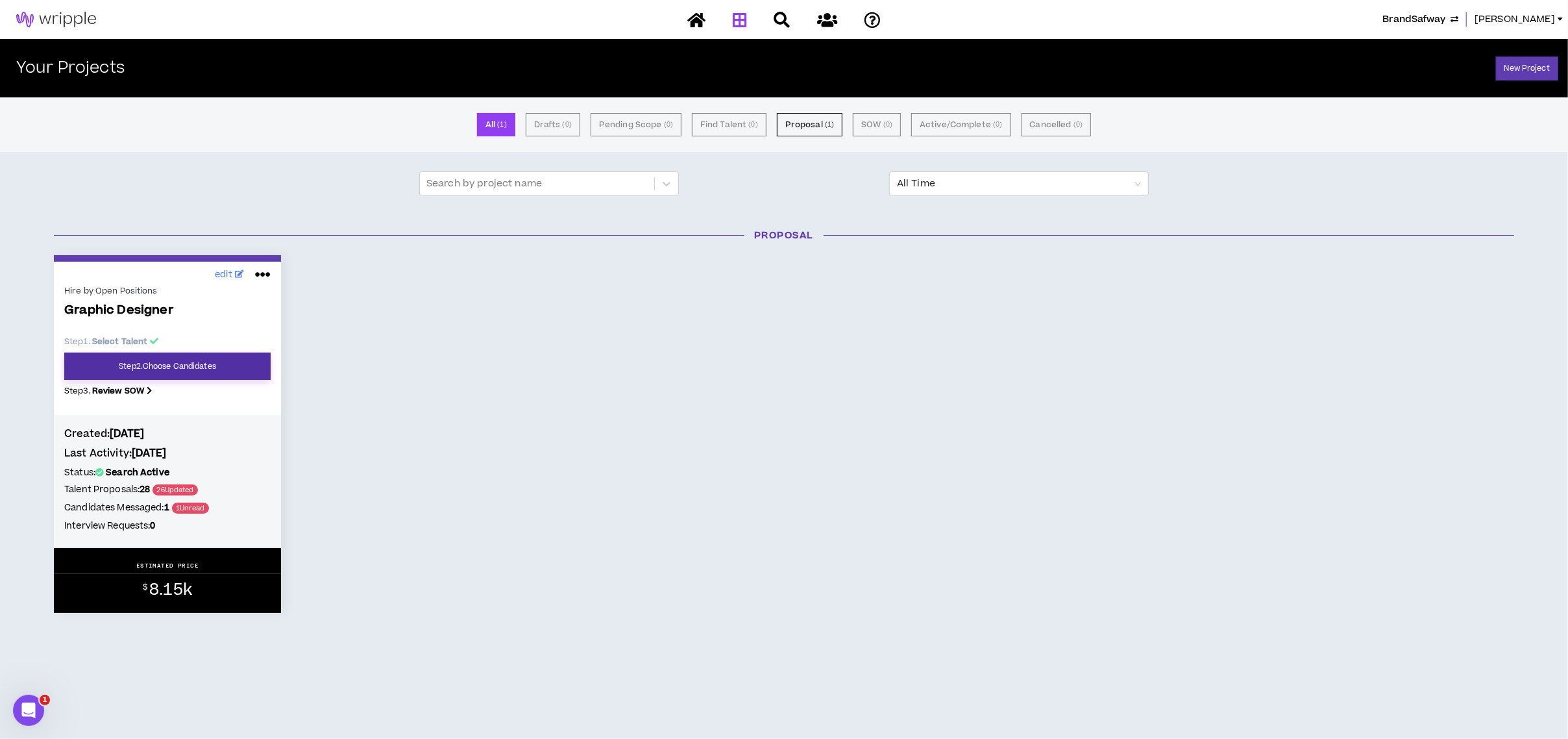
click at [139, 367] on link "Step 2 . Choose Candidates" at bounding box center [168, 366] width 206 height 27
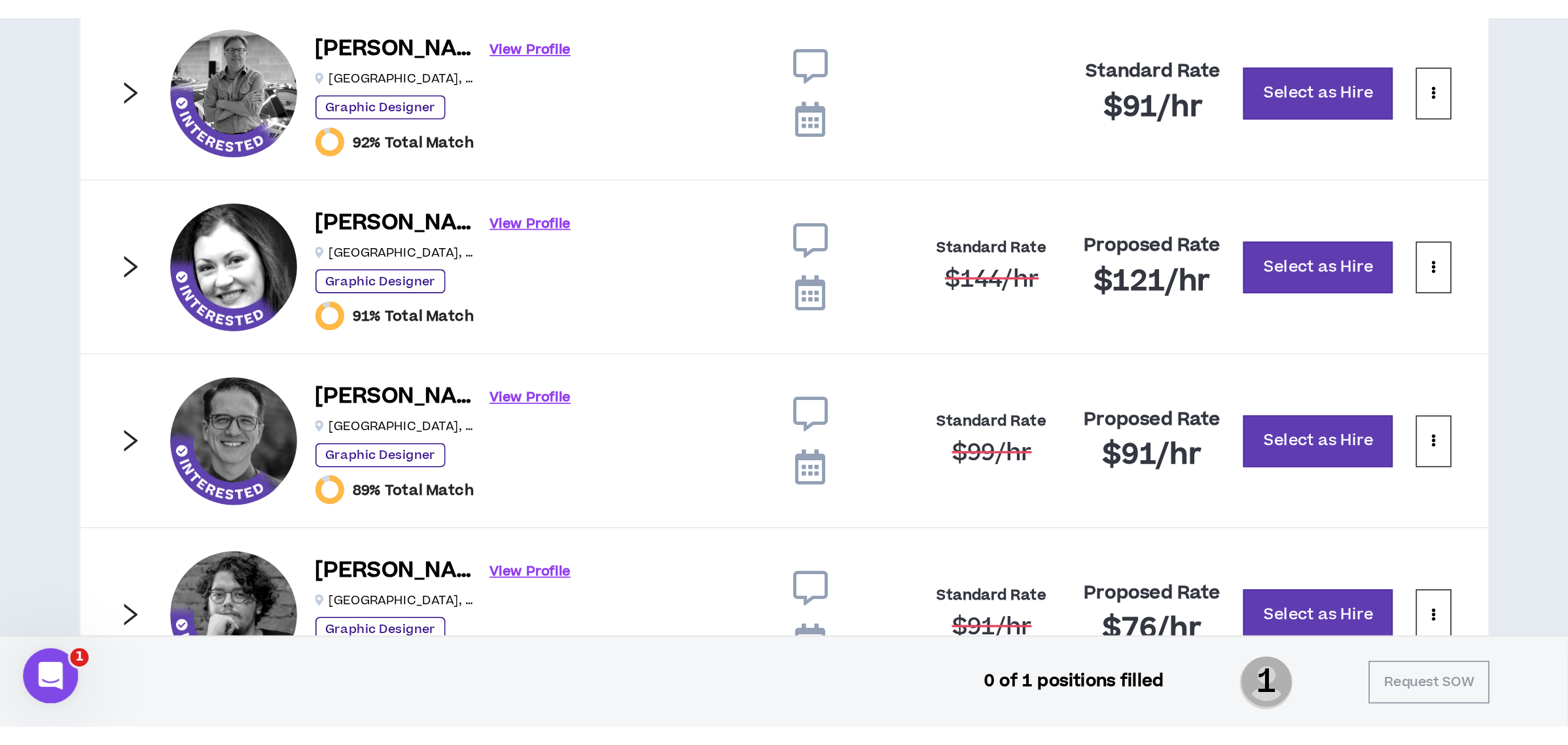
scroll to position [560, 0]
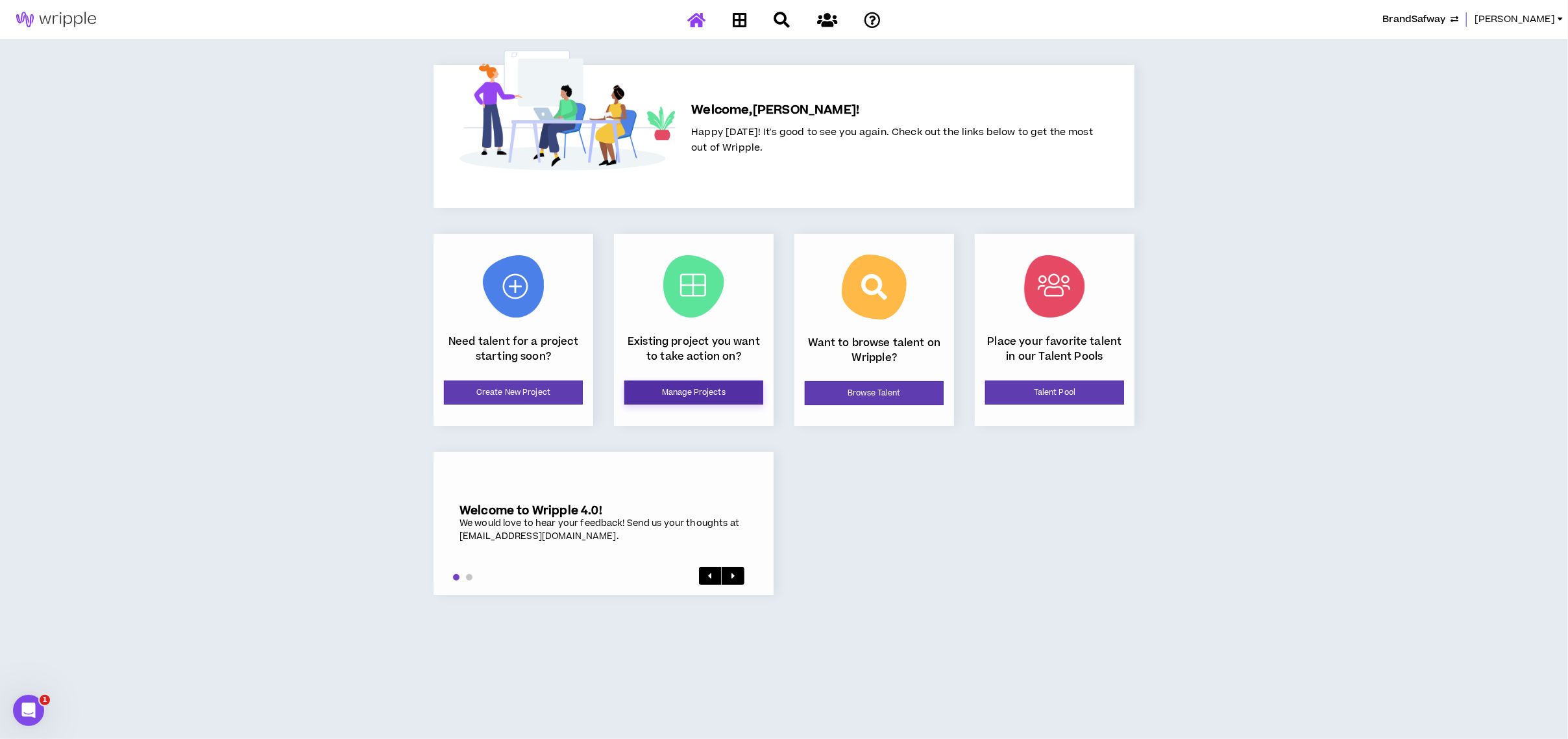
click at [707, 389] on link "Manage Projects" at bounding box center [694, 392] width 139 height 24
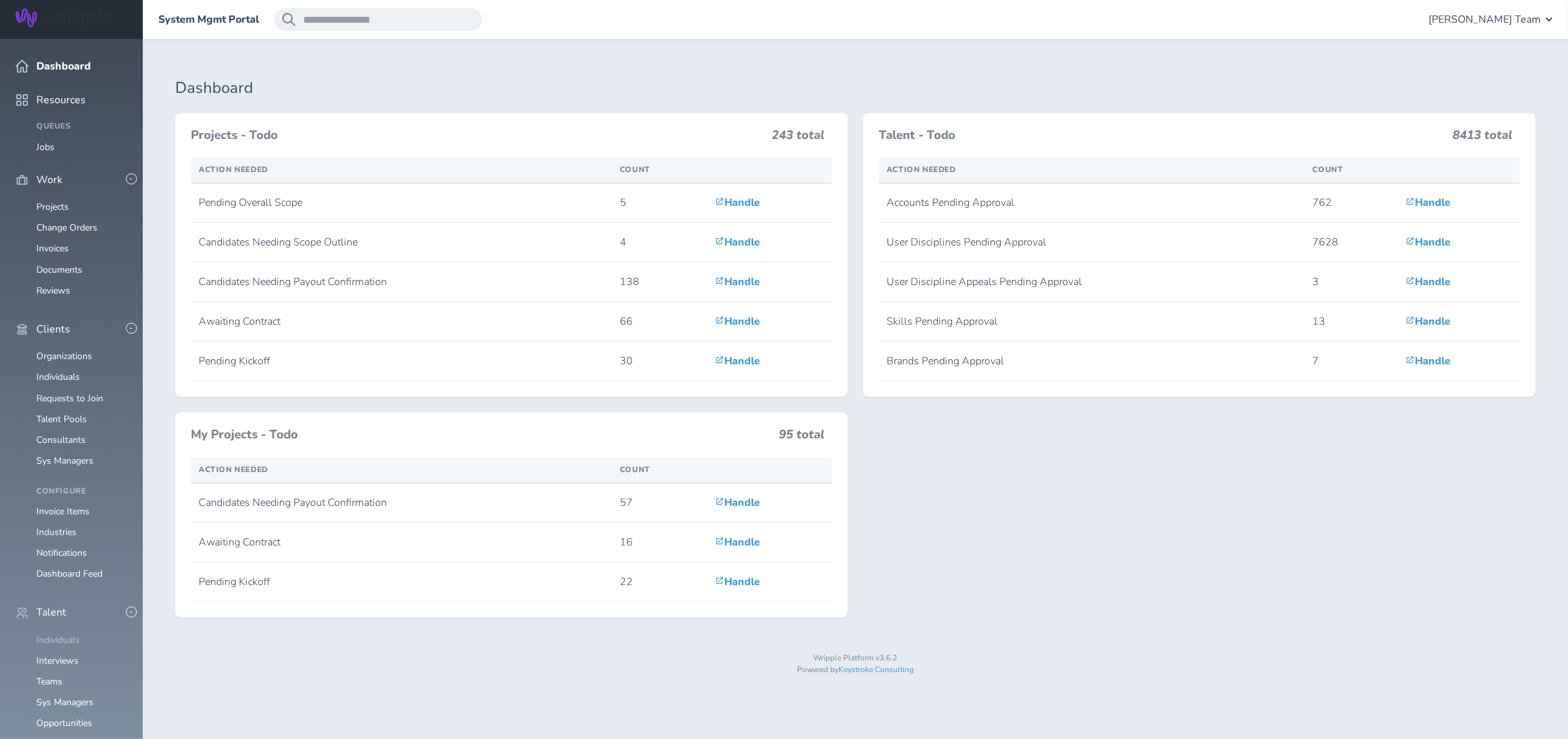
click at [43, 633] on link "Individuals" at bounding box center [58, 639] width 44 height 12
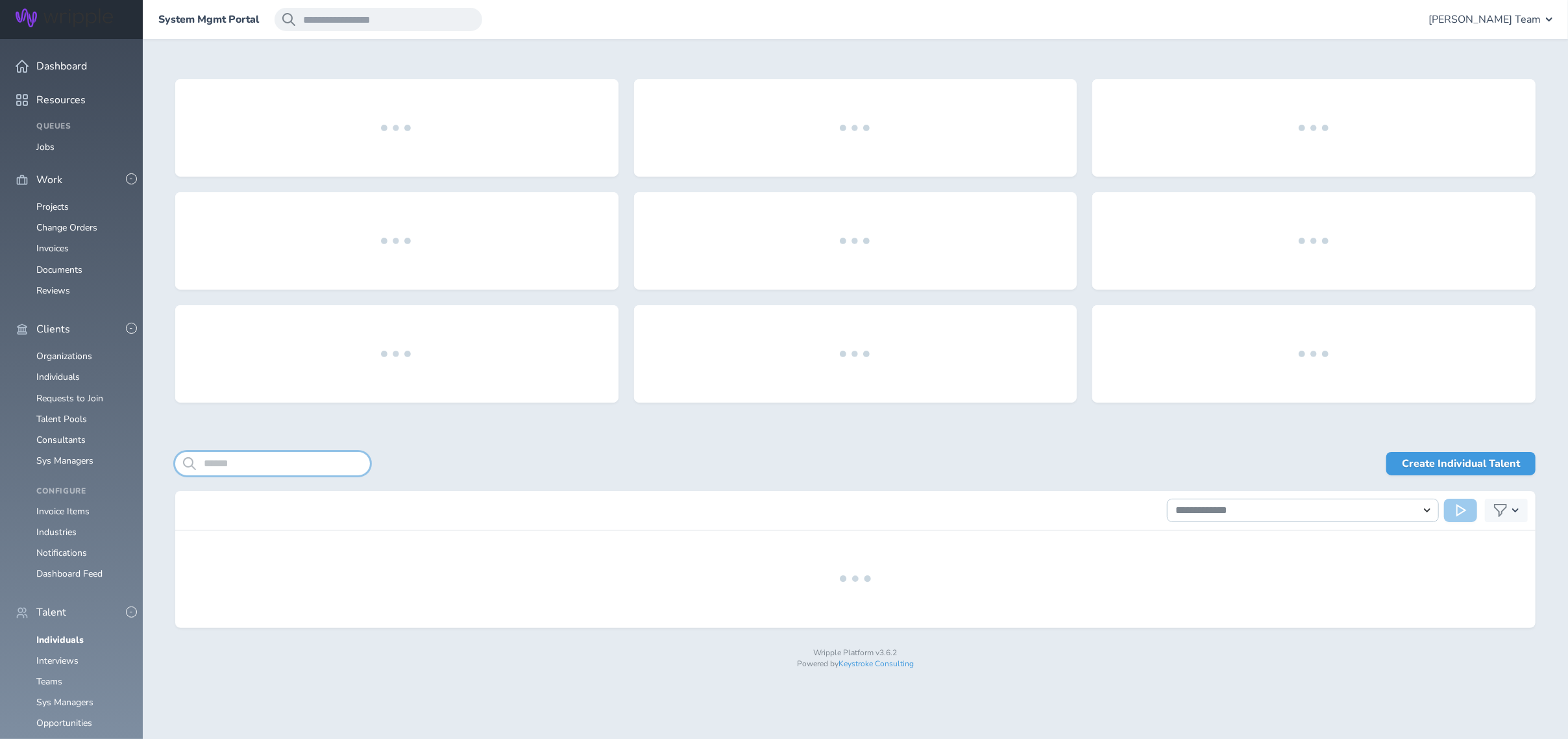
click at [284, 460] on input "search" at bounding box center [273, 463] width 195 height 23
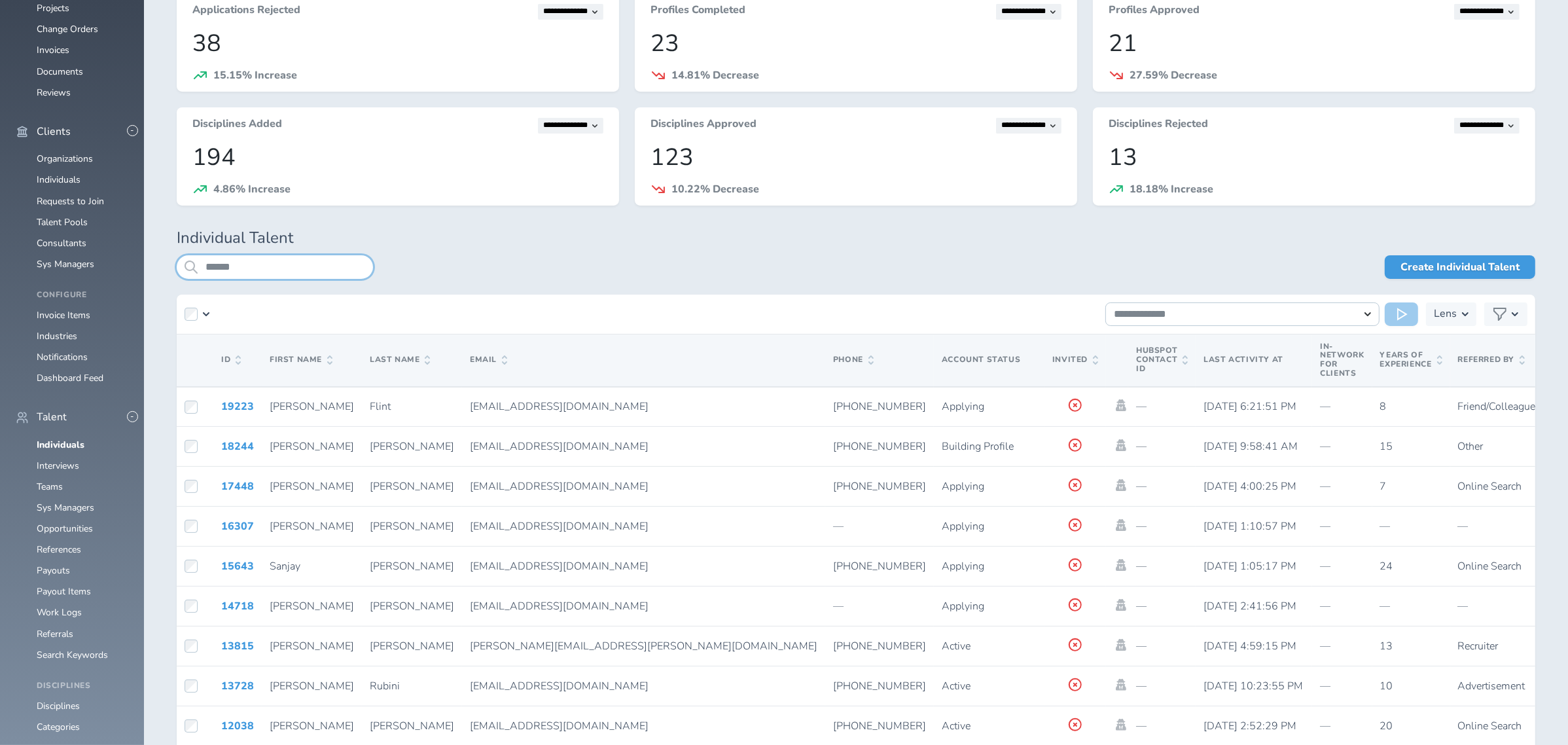
scroll to position [349, 0]
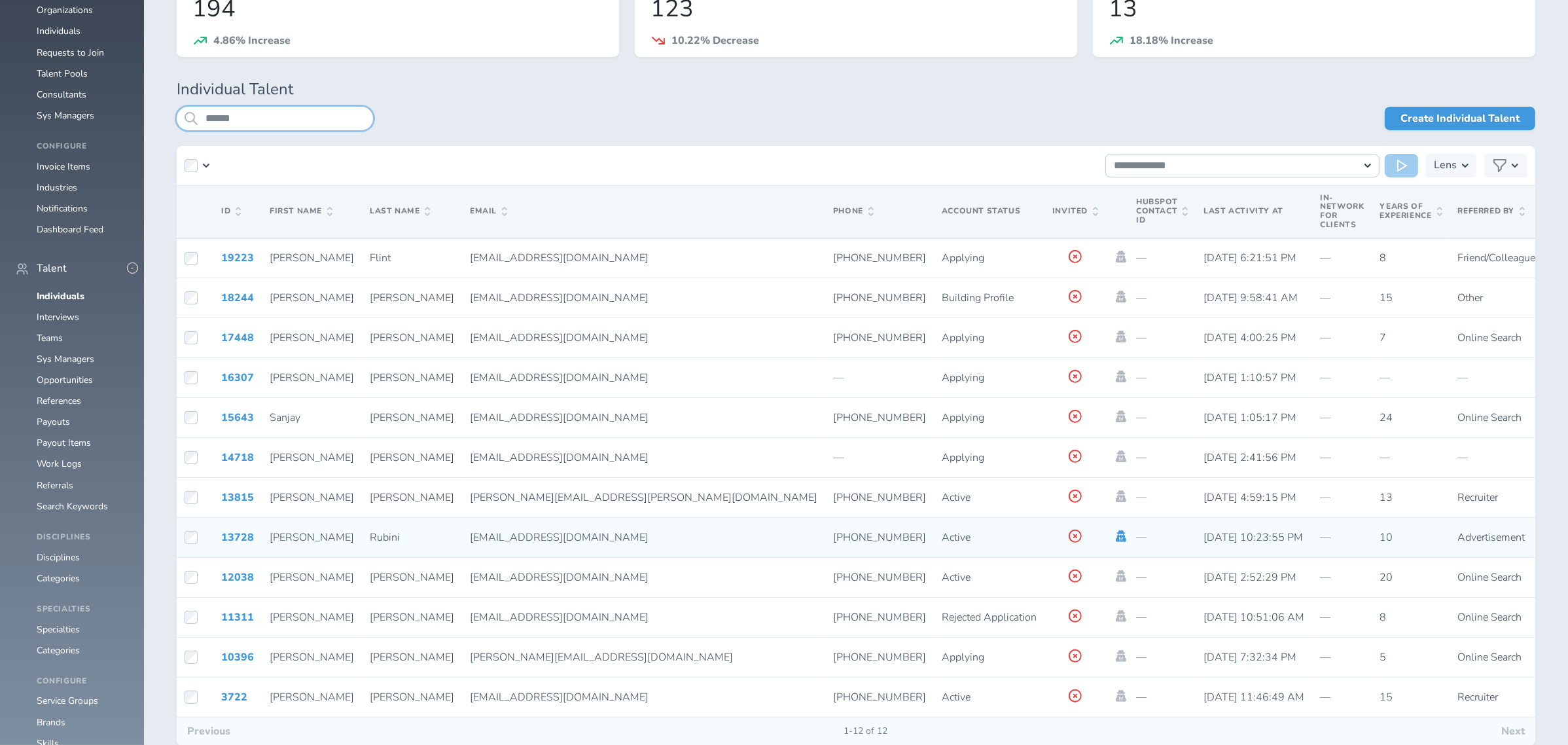
type input "*****"
click at [1116, 531] on icon at bounding box center [1121, 536] width 11 height 12
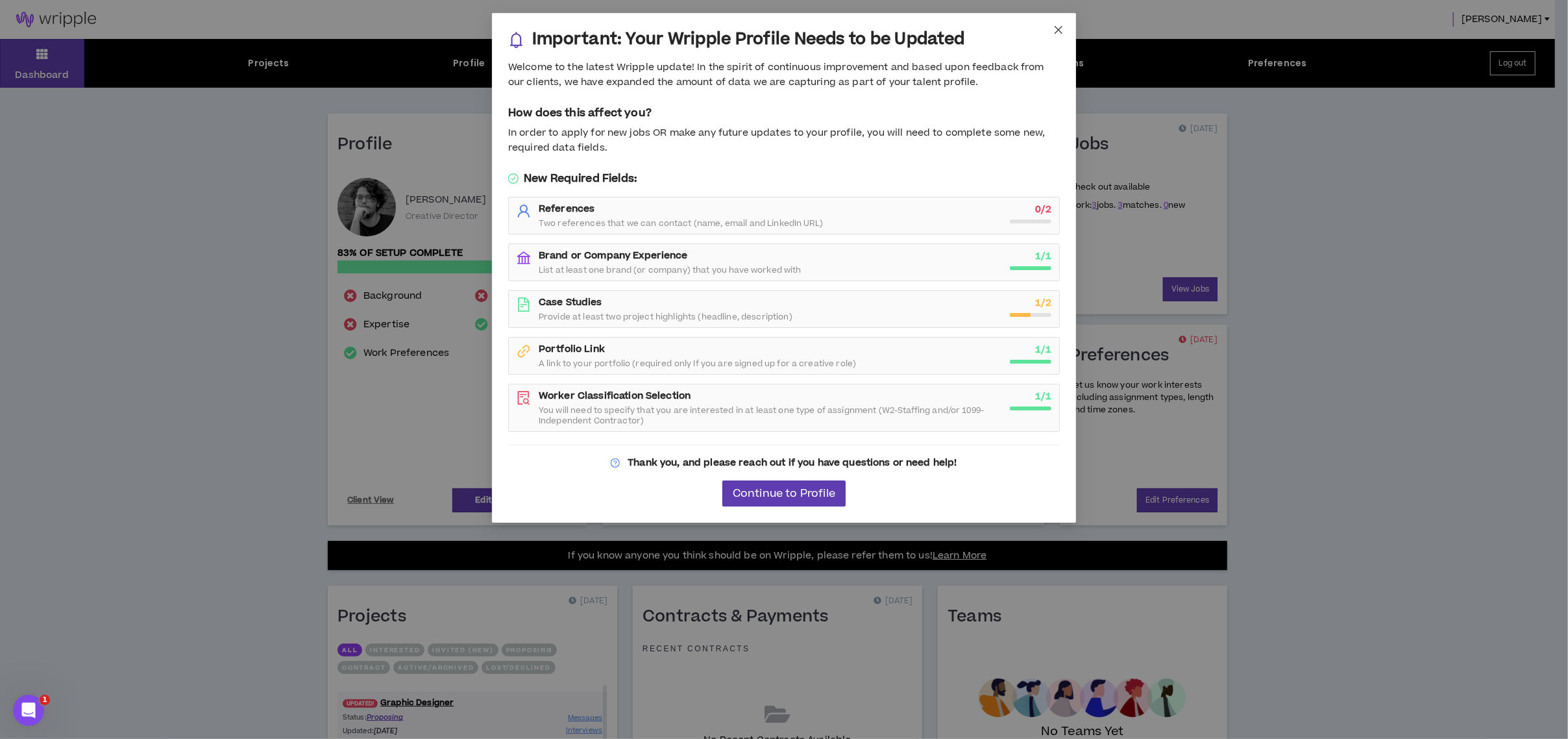
click at [1060, 25] on icon "close" at bounding box center [1059, 30] width 10 height 10
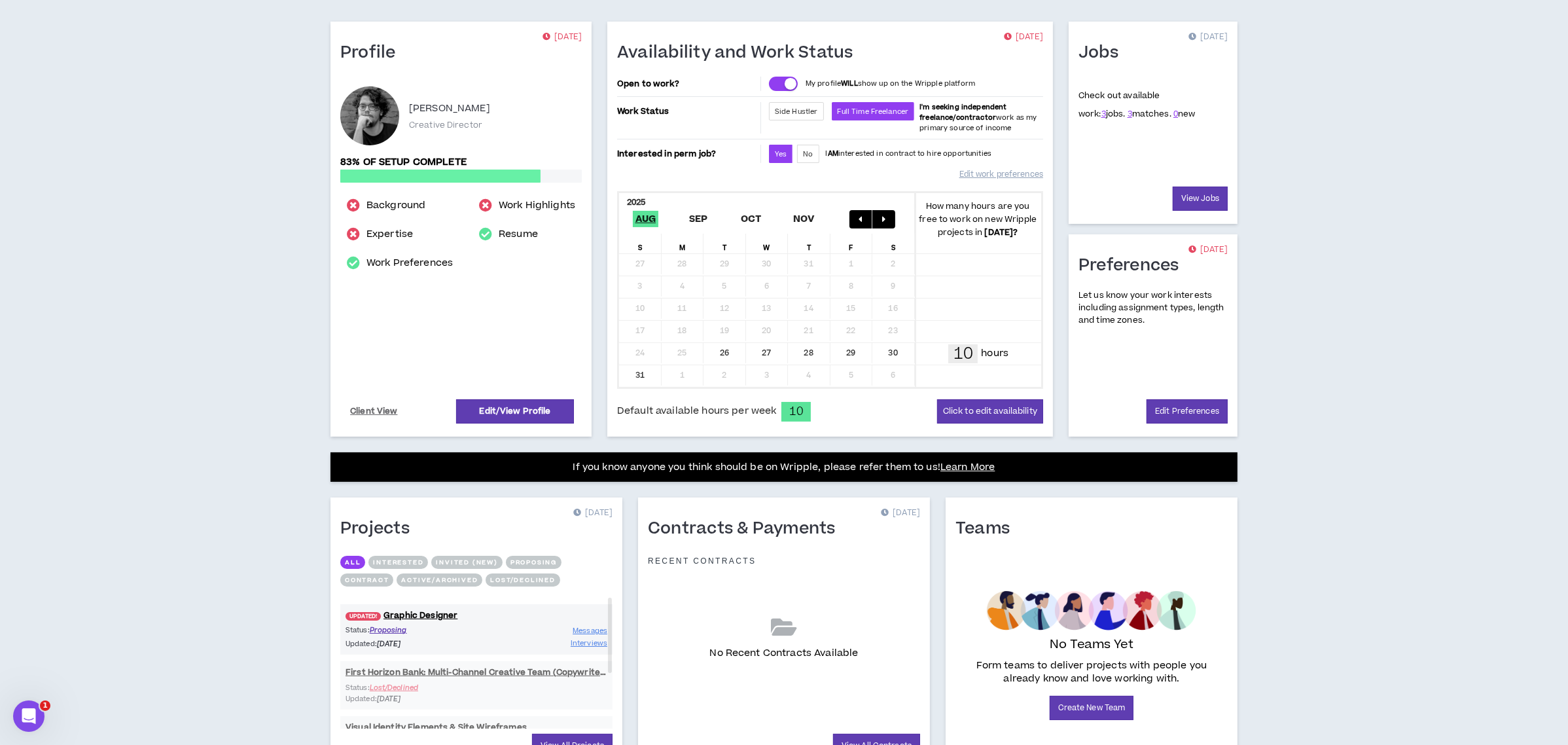
scroll to position [162, 0]
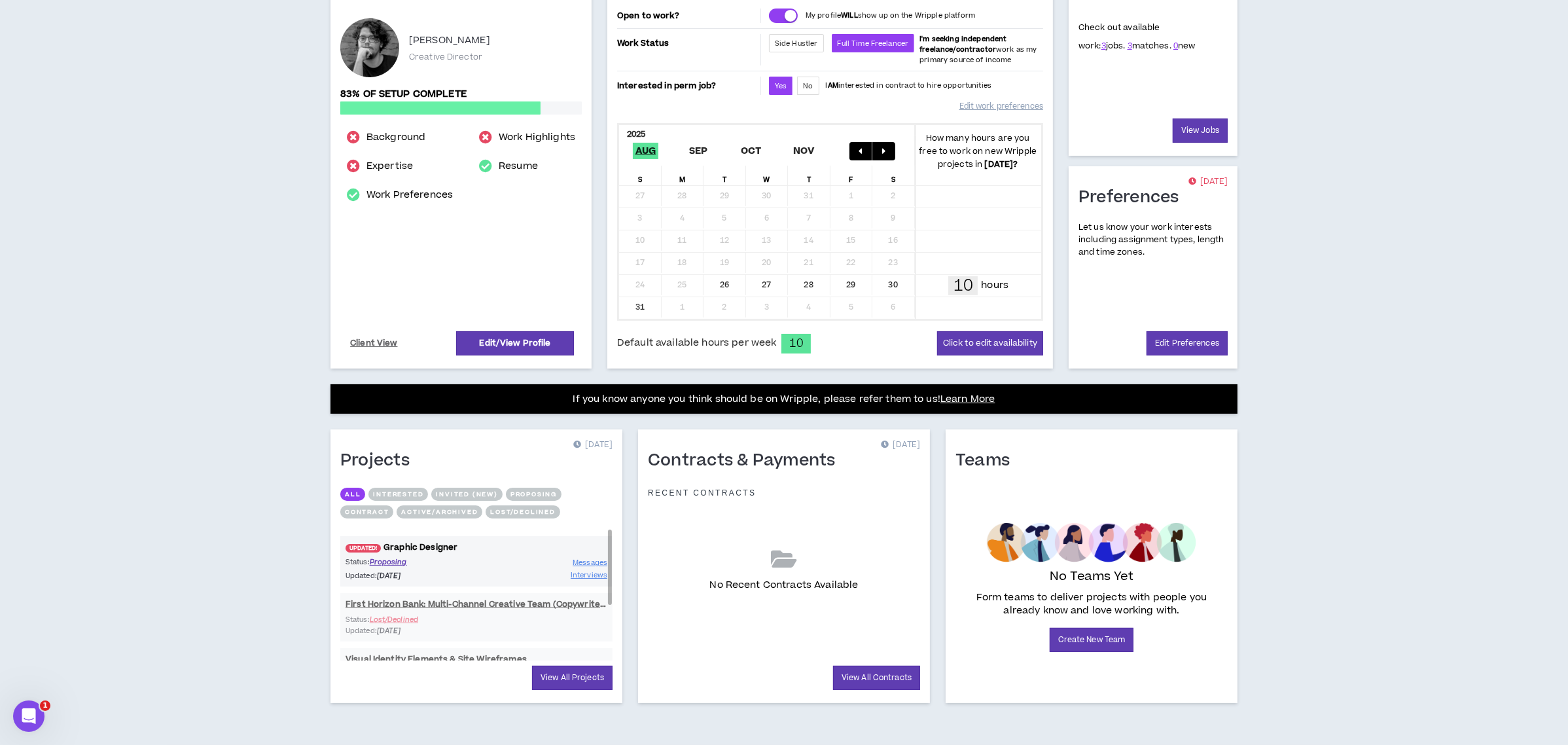
click at [435, 548] on link "UPDATED! Graphic Designer" at bounding box center [476, 547] width 272 height 12
